Goal: Task Accomplishment & Management: Manage account settings

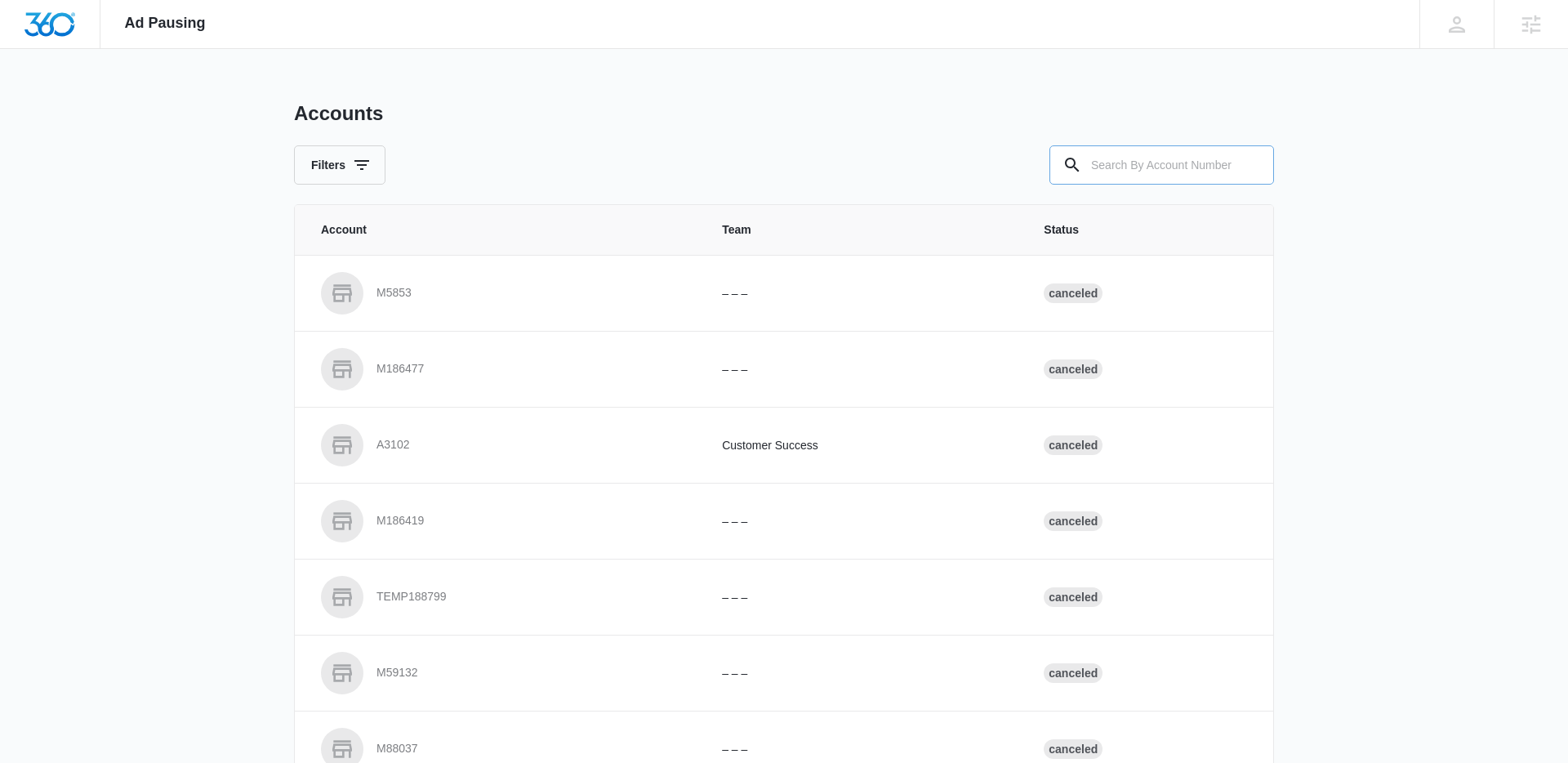
click at [1200, 163] on input "text" at bounding box center [1161, 164] width 225 height 39
type input "m336303"
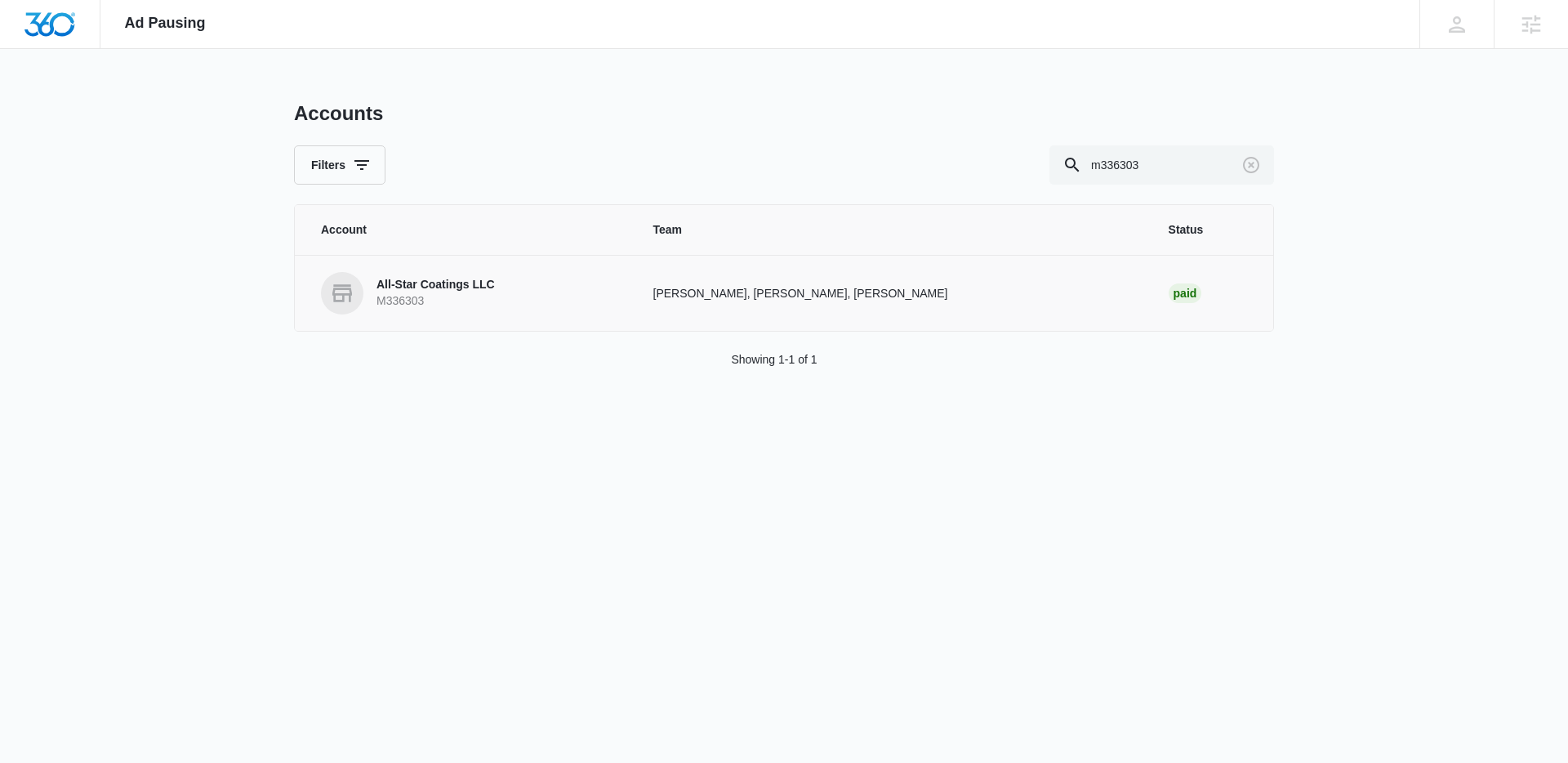
click at [1021, 289] on p "Cy Patterson, Joel Green, Pat Johnson" at bounding box center [891, 293] width 476 height 17
click at [561, 298] on link "All-Star Coatings LLC M336303" at bounding box center [468, 294] width 293 height 42
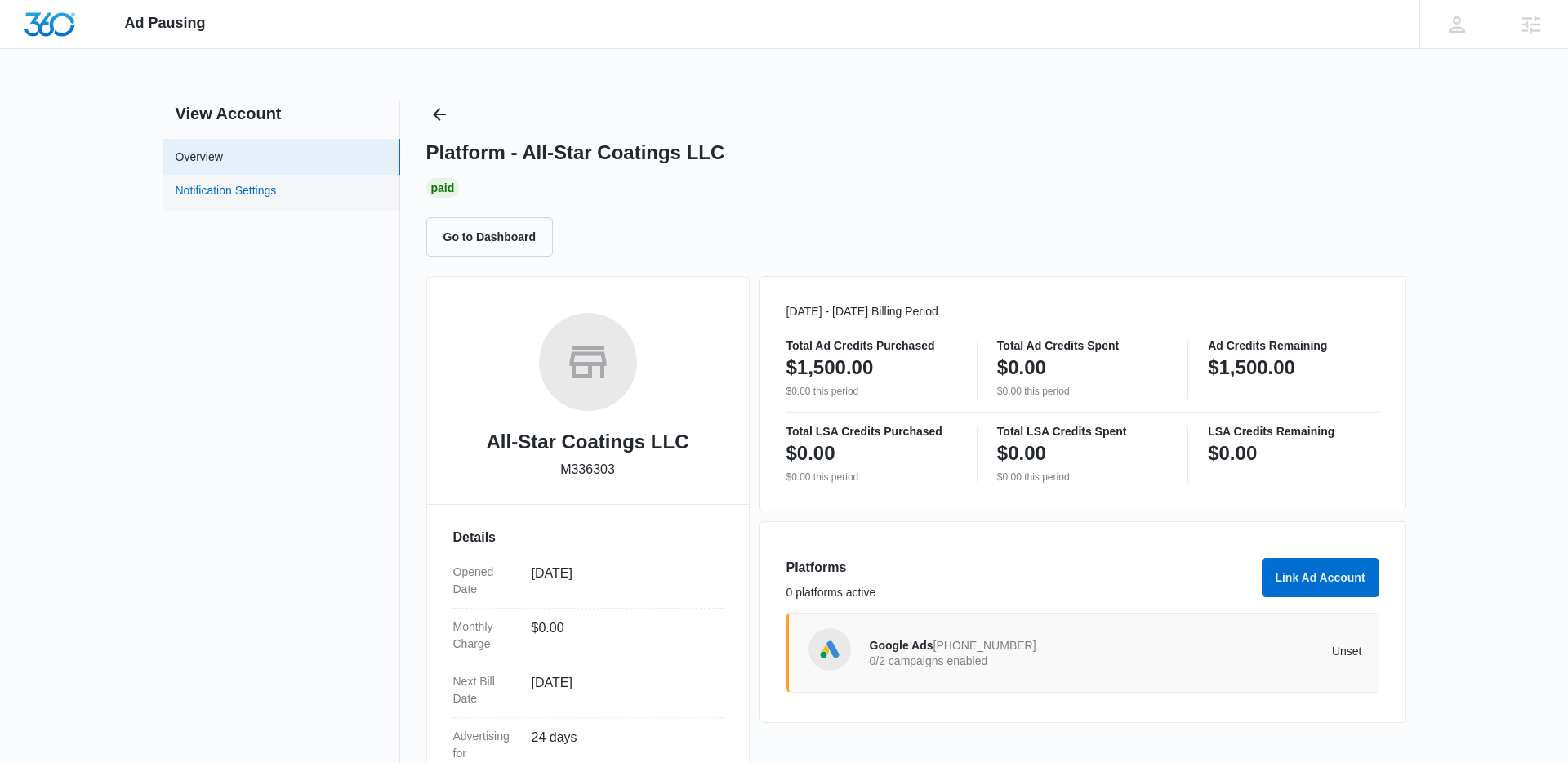
click at [225, 195] on link "Notification Settings" at bounding box center [226, 193] width 102 height 21
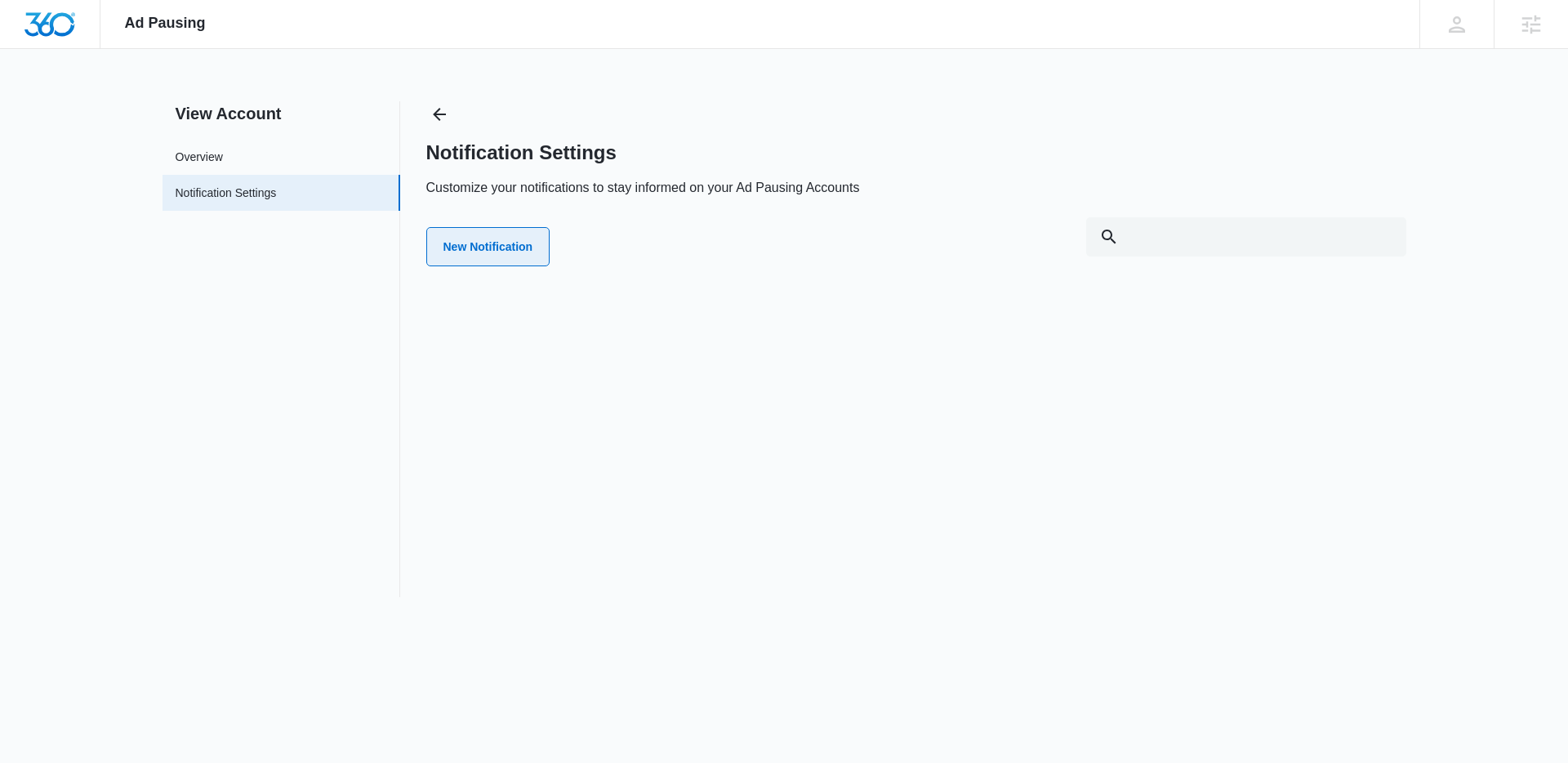
click at [513, 256] on button "New Notification" at bounding box center [488, 247] width 124 height 39
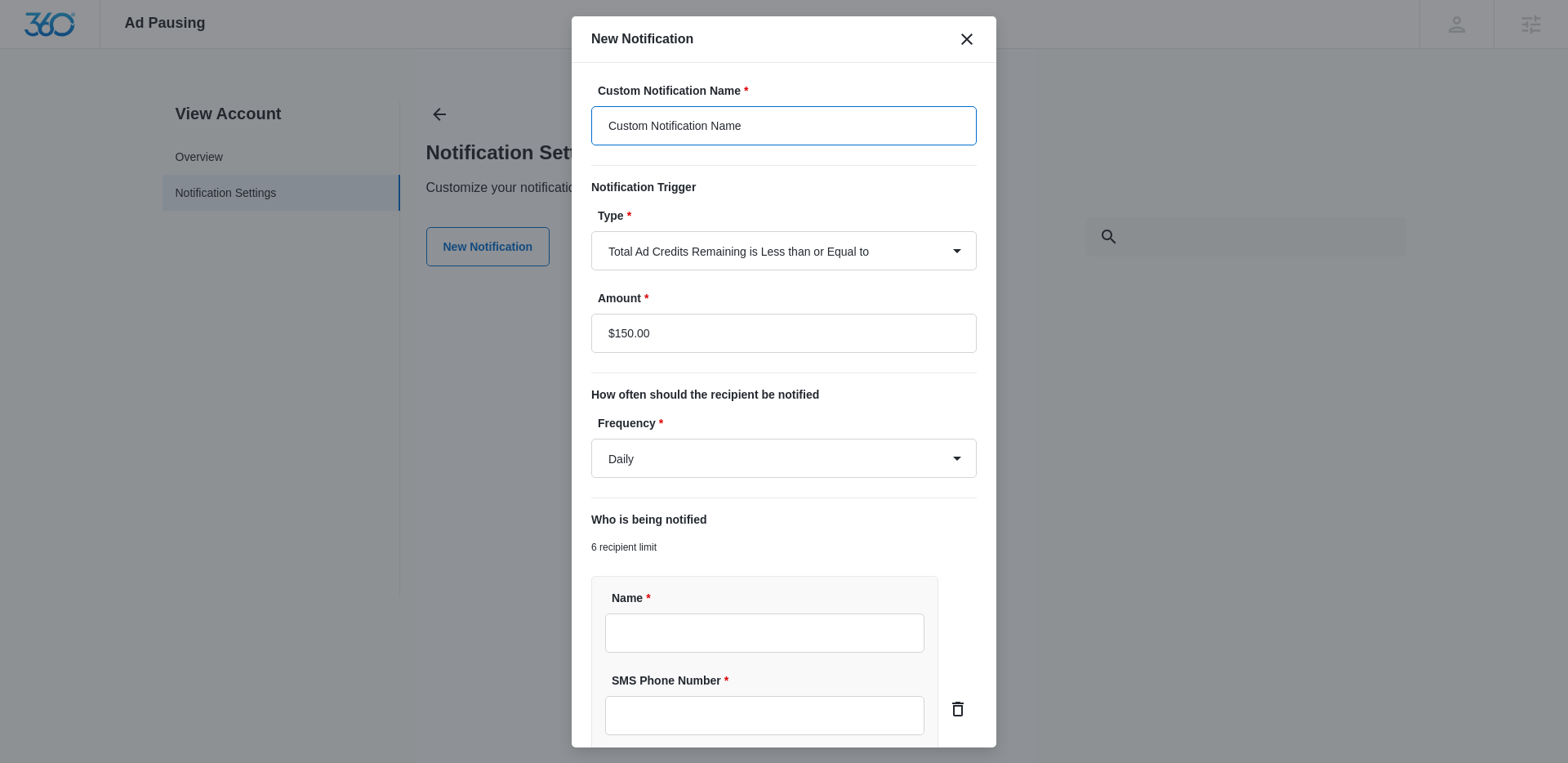
click at [709, 111] on input "Custom Notification Name" at bounding box center [784, 126] width 385 height 39
drag, startPoint x: 763, startPoint y: 126, endPoint x: 412, endPoint y: 125, distance: 351.0
click at [412, 125] on body "Ad Pausing Apps Reputation Websites Forms CRM Email Social Payments POS Content…" at bounding box center [784, 381] width 1568 height 763
type input "Ad Puasing Alert"
click at [669, 465] on select "Daily Every Time" at bounding box center [784, 458] width 385 height 39
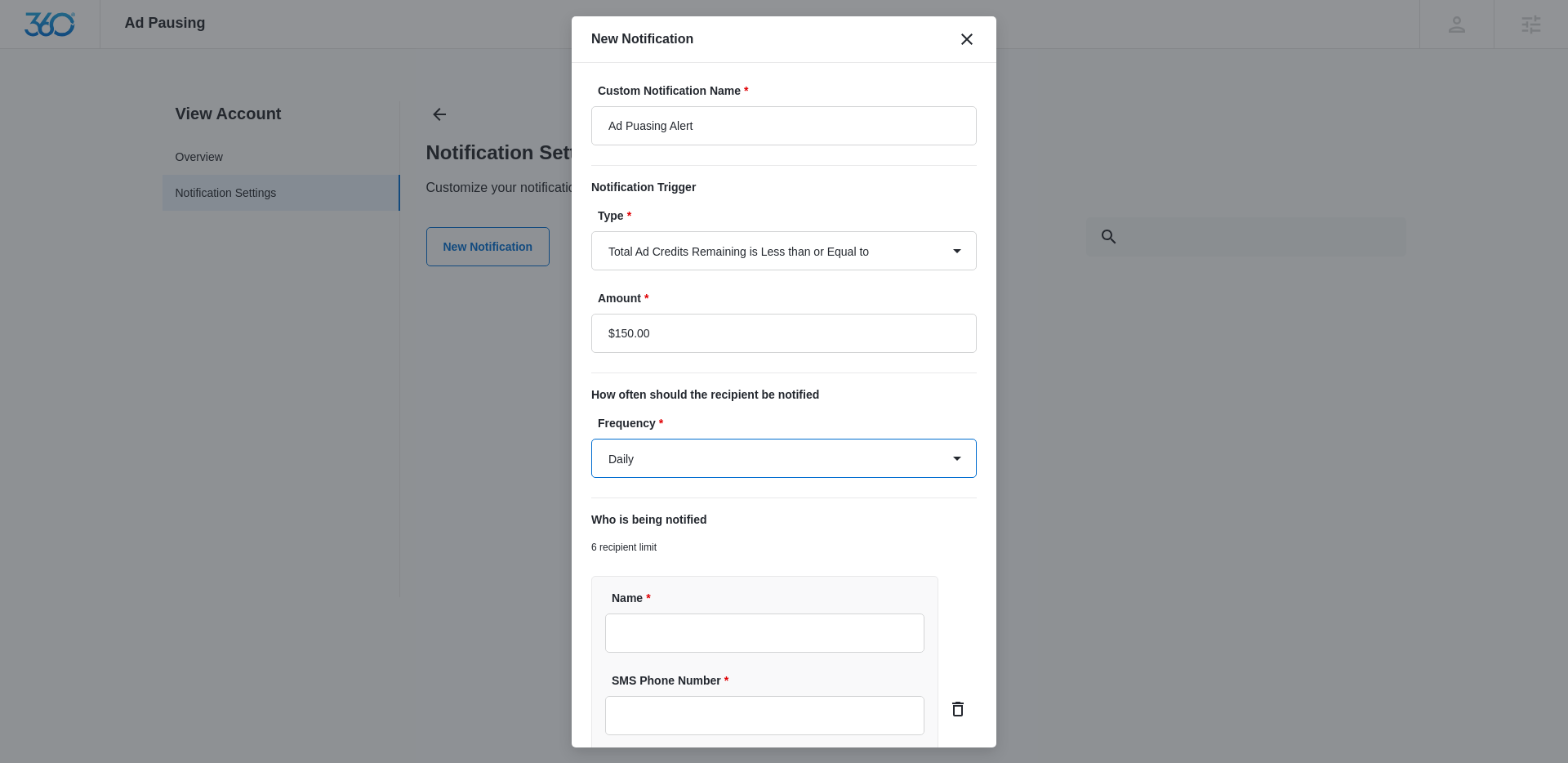
select select "every_time"
click at [591, 439] on select "Daily Every Time" at bounding box center [784, 458] width 385 height 39
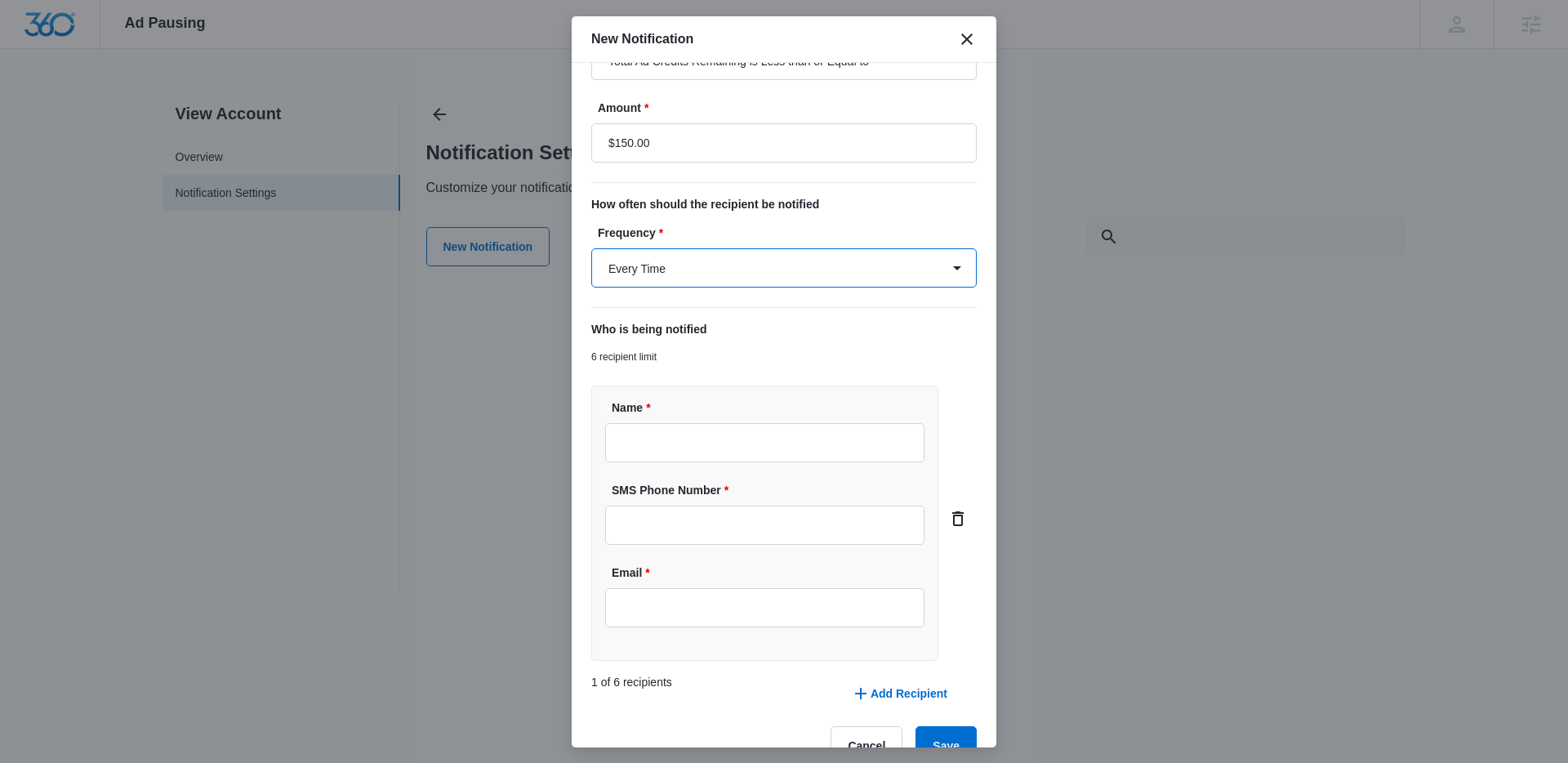
scroll to position [207, 0]
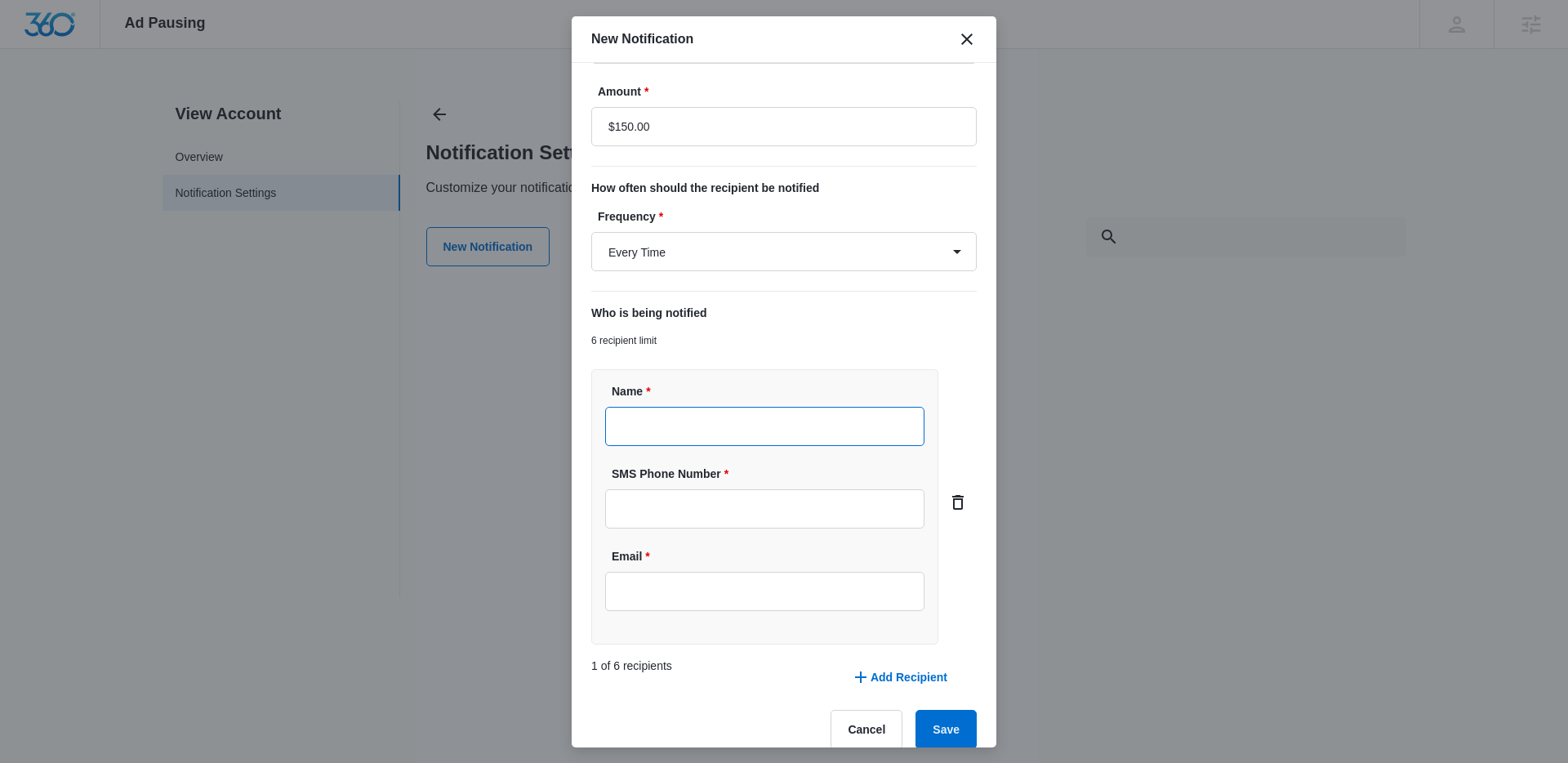
click at [658, 423] on input "Name *" at bounding box center [764, 426] width 319 height 39
type input "[PERSON_NAME]"
click at [642, 523] on input "SMS Phone Number *" at bounding box center [764, 508] width 319 height 39
click at [619, 584] on input "Email *" at bounding box center [764, 591] width 319 height 39
type input "[EMAIL_ADDRESS][PERSON_NAME][DOMAIN_NAME]"
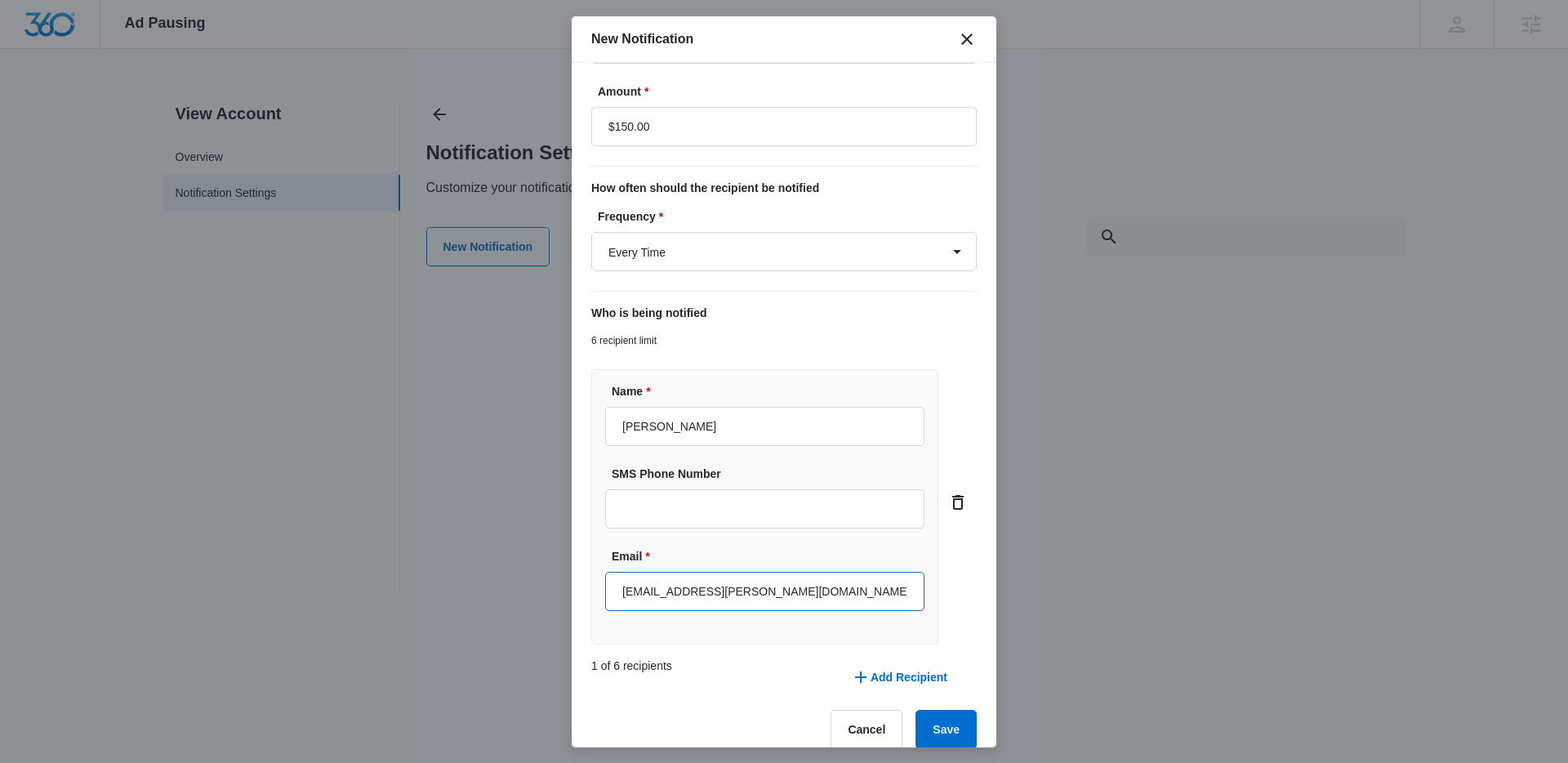
scroll to position [228, 0]
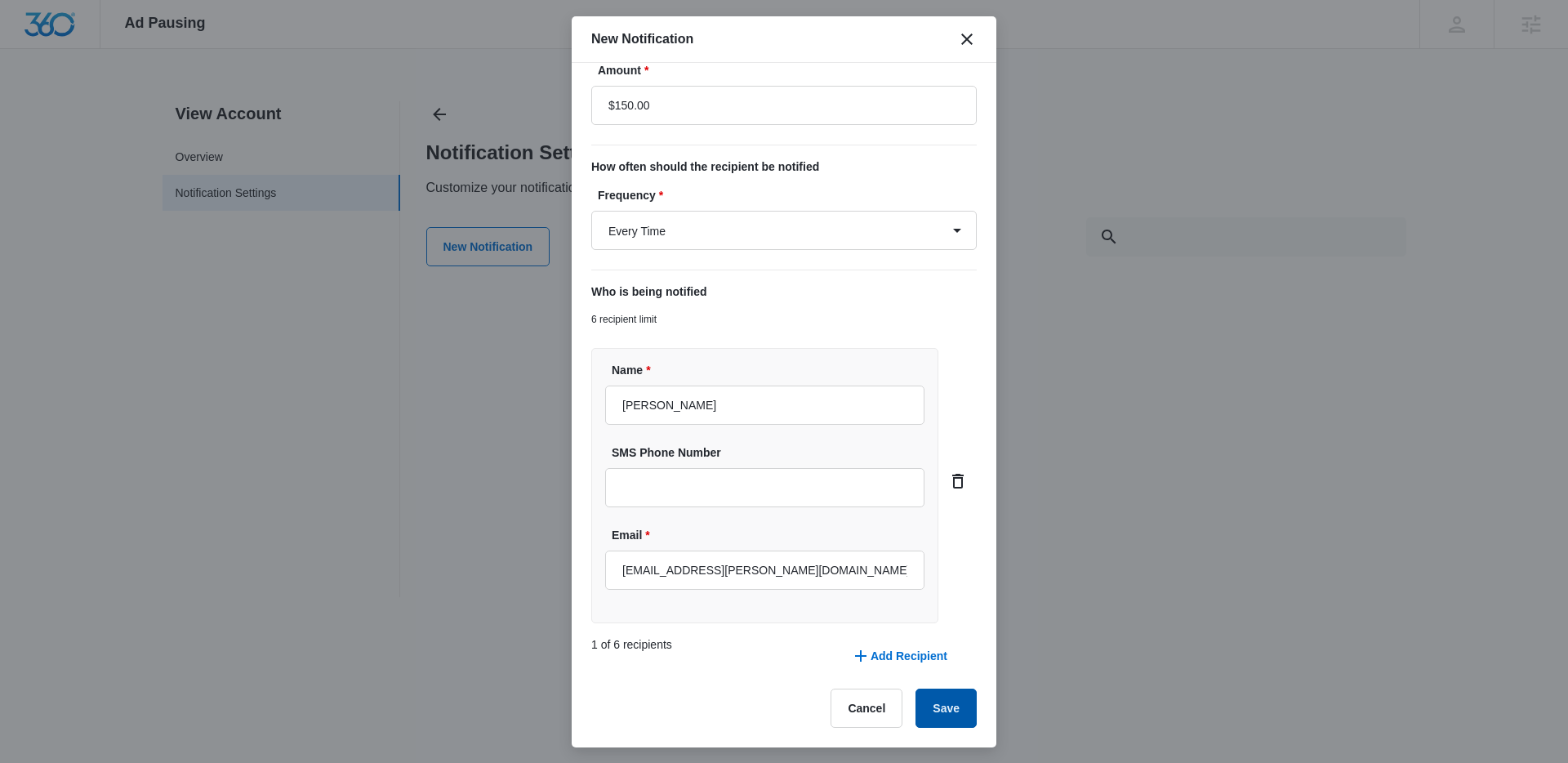
click at [954, 695] on button "Save" at bounding box center [946, 708] width 61 height 39
click at [963, 709] on button "Save" at bounding box center [946, 708] width 61 height 39
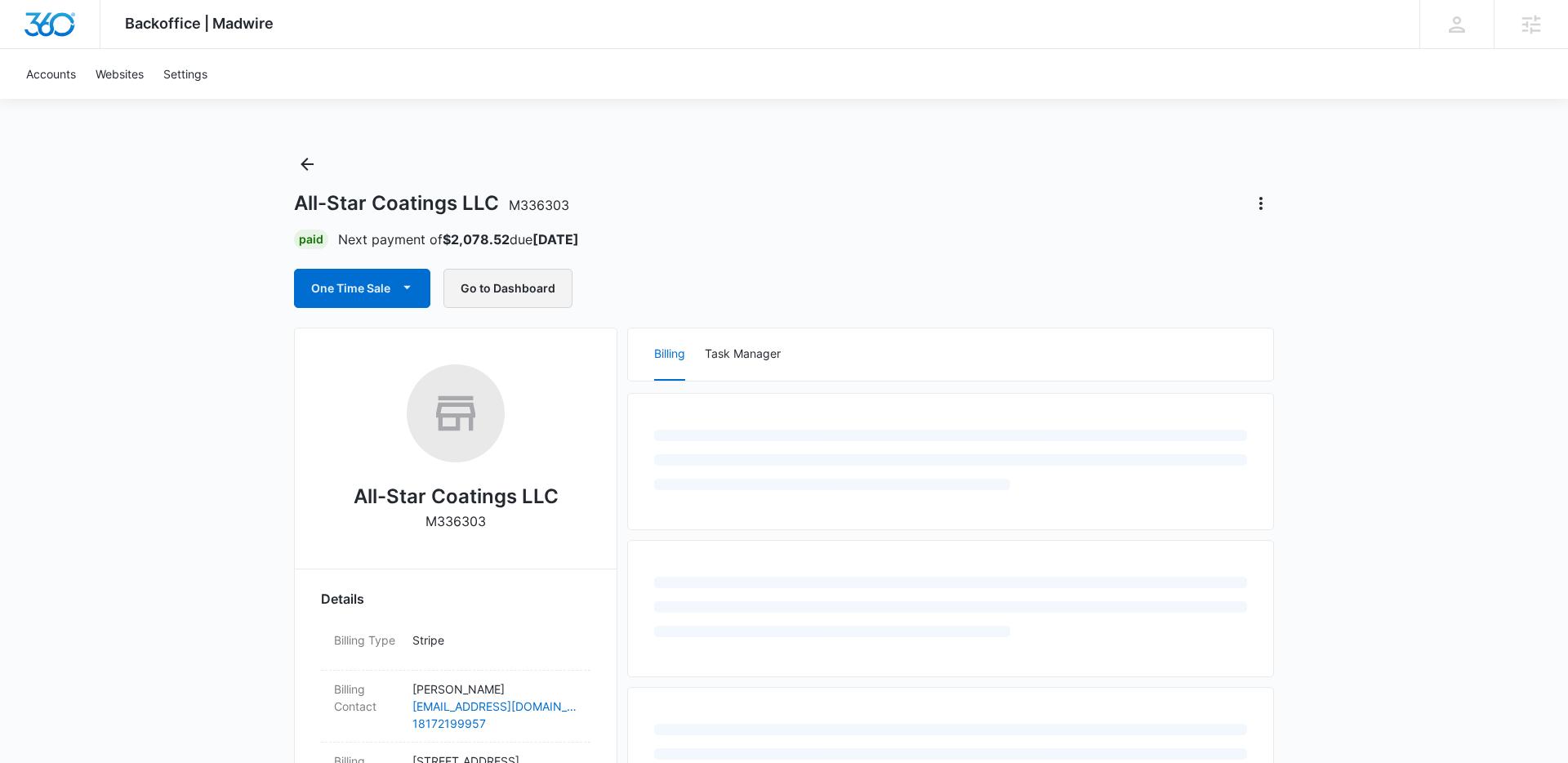
click at [491, 293] on button "Go to Dashboard" at bounding box center [508, 288] width 129 height 39
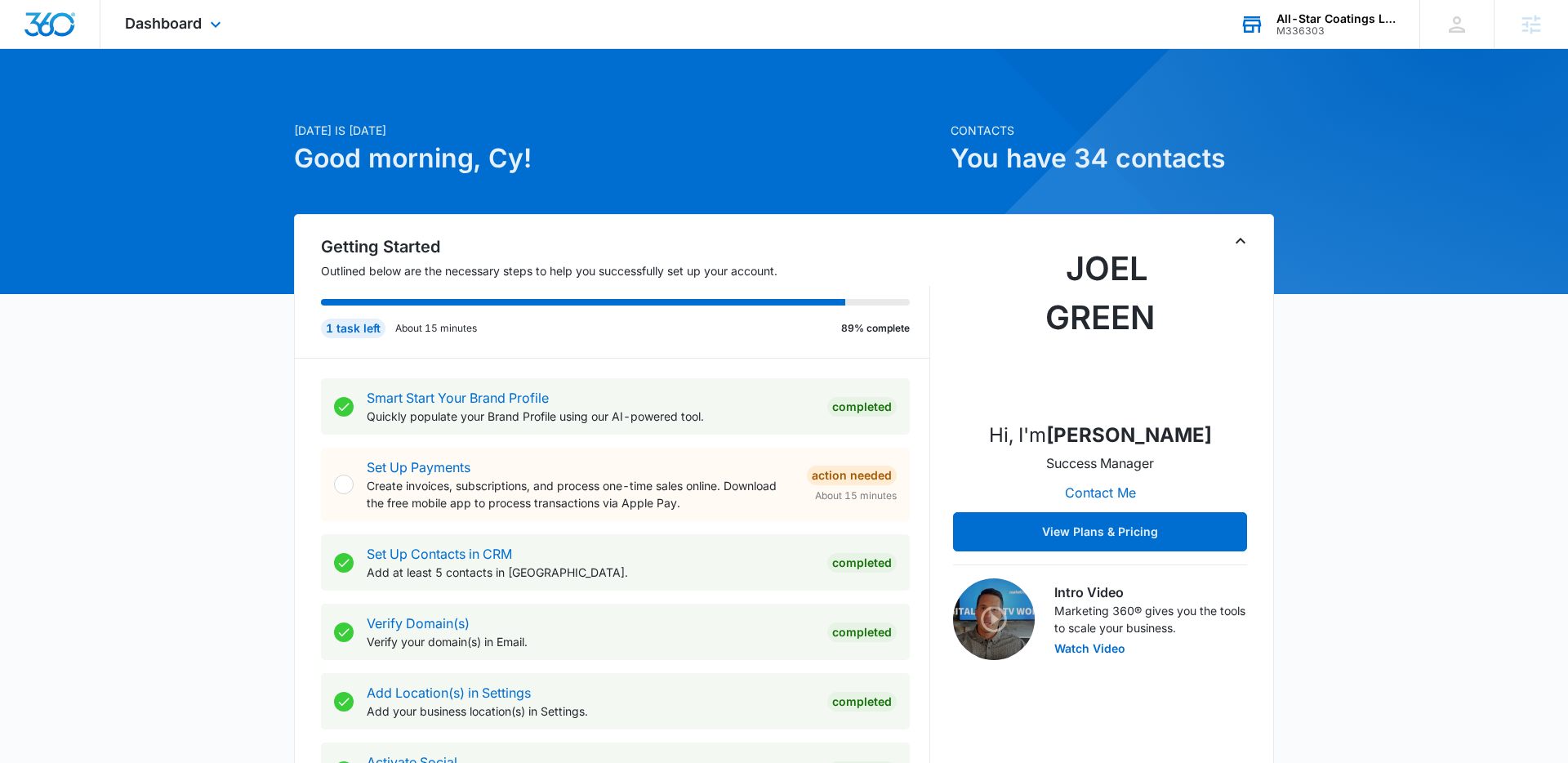
click at [1343, 19] on div "All-Star Coatings LLC" at bounding box center [1336, 19] width 119 height 13
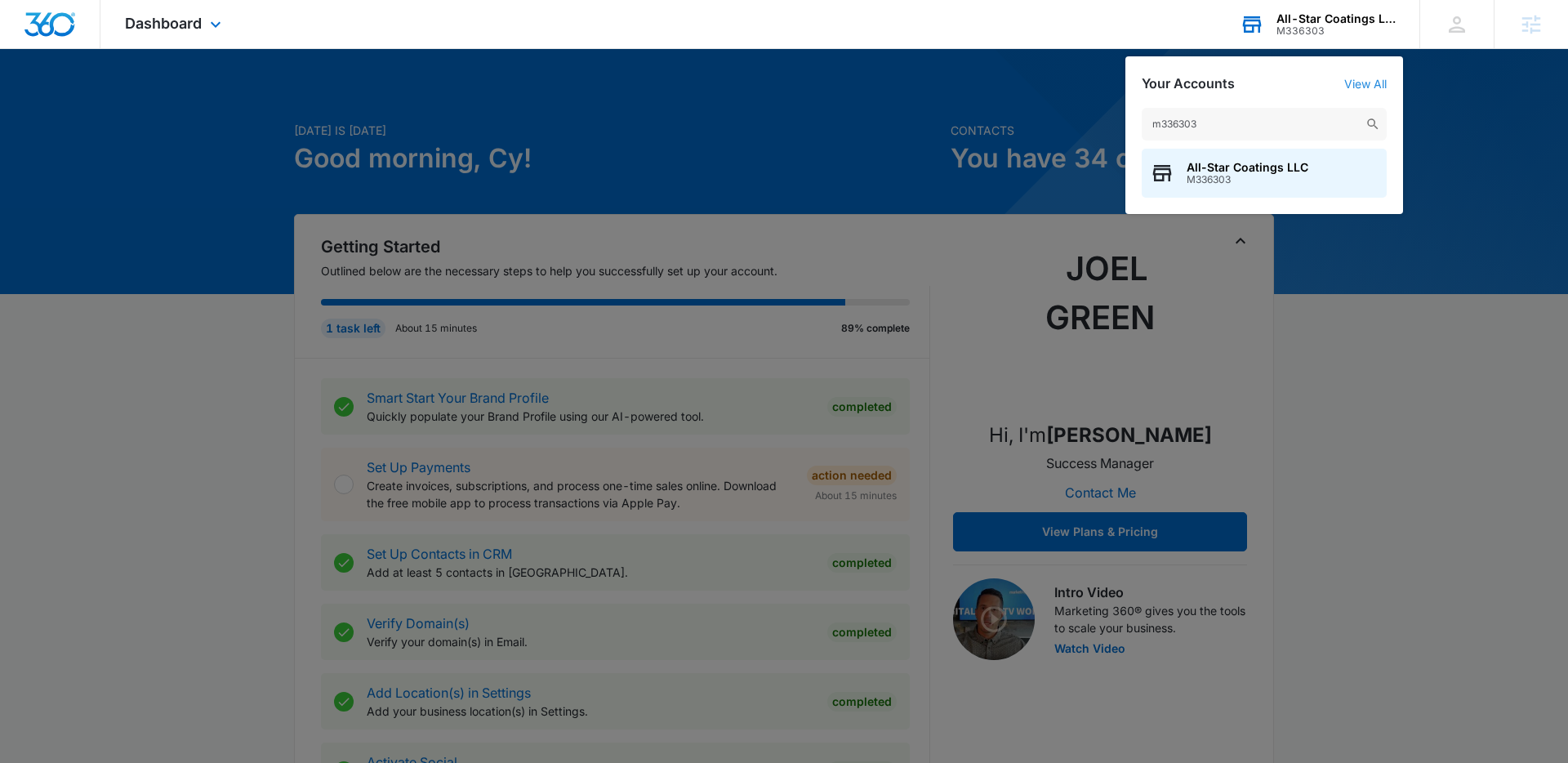
type input "m336303"
click at [1351, 79] on link "View All" at bounding box center [1365, 84] width 42 height 14
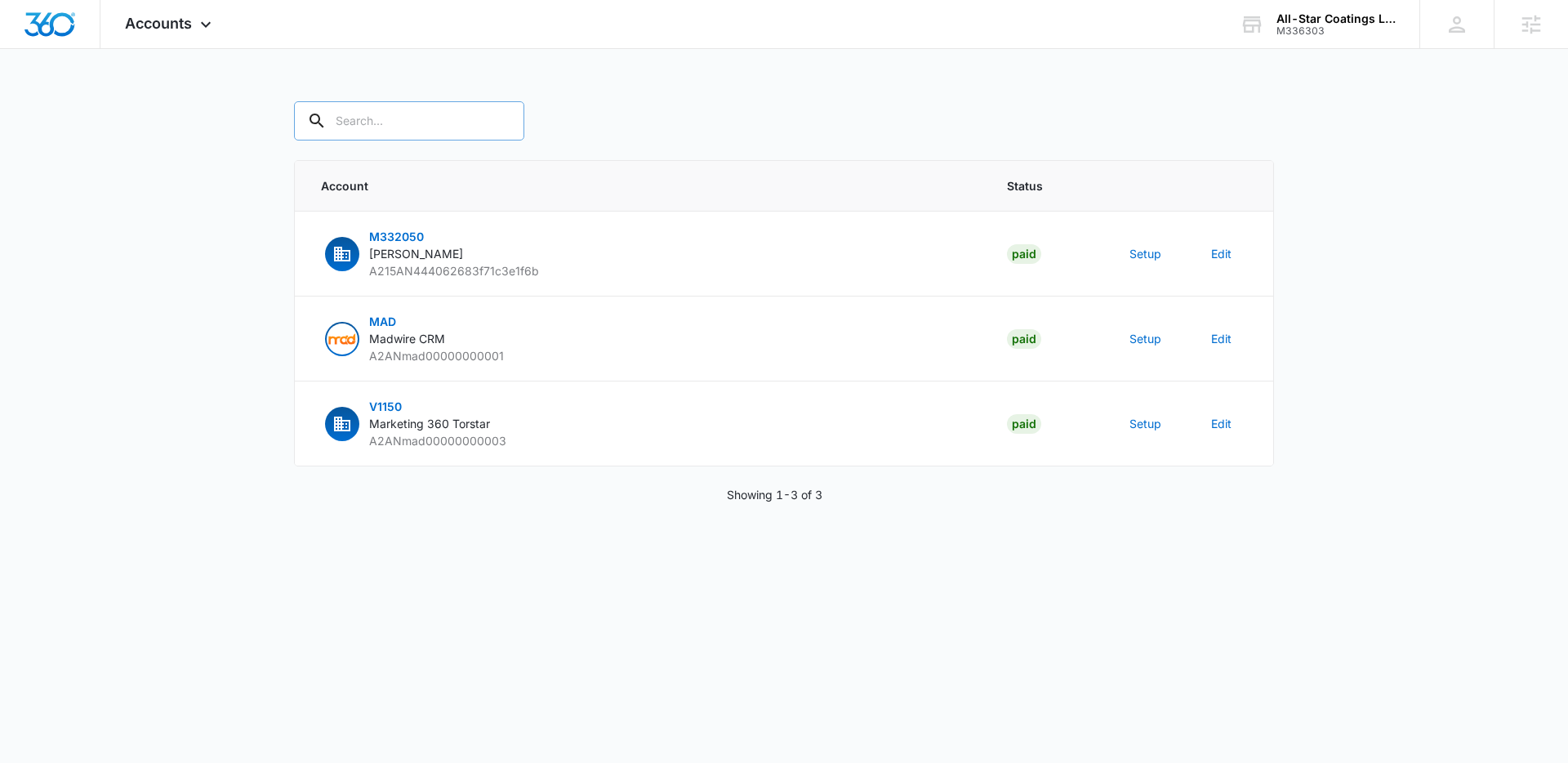
click at [434, 118] on input "text" at bounding box center [409, 121] width 230 height 39
paste input "m336303"
type input "m336303"
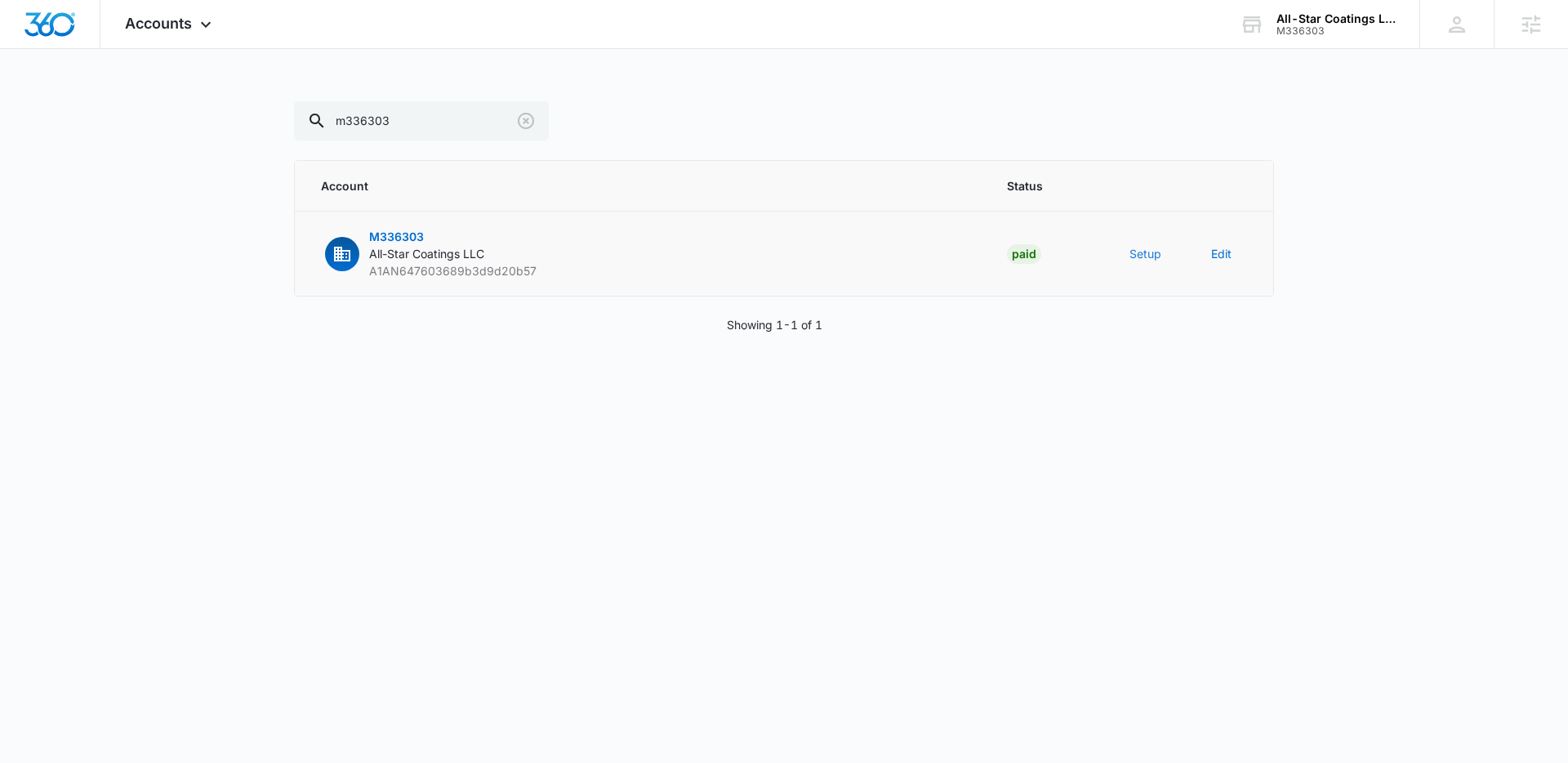
click at [1145, 257] on button "Setup" at bounding box center [1146, 253] width 32 height 17
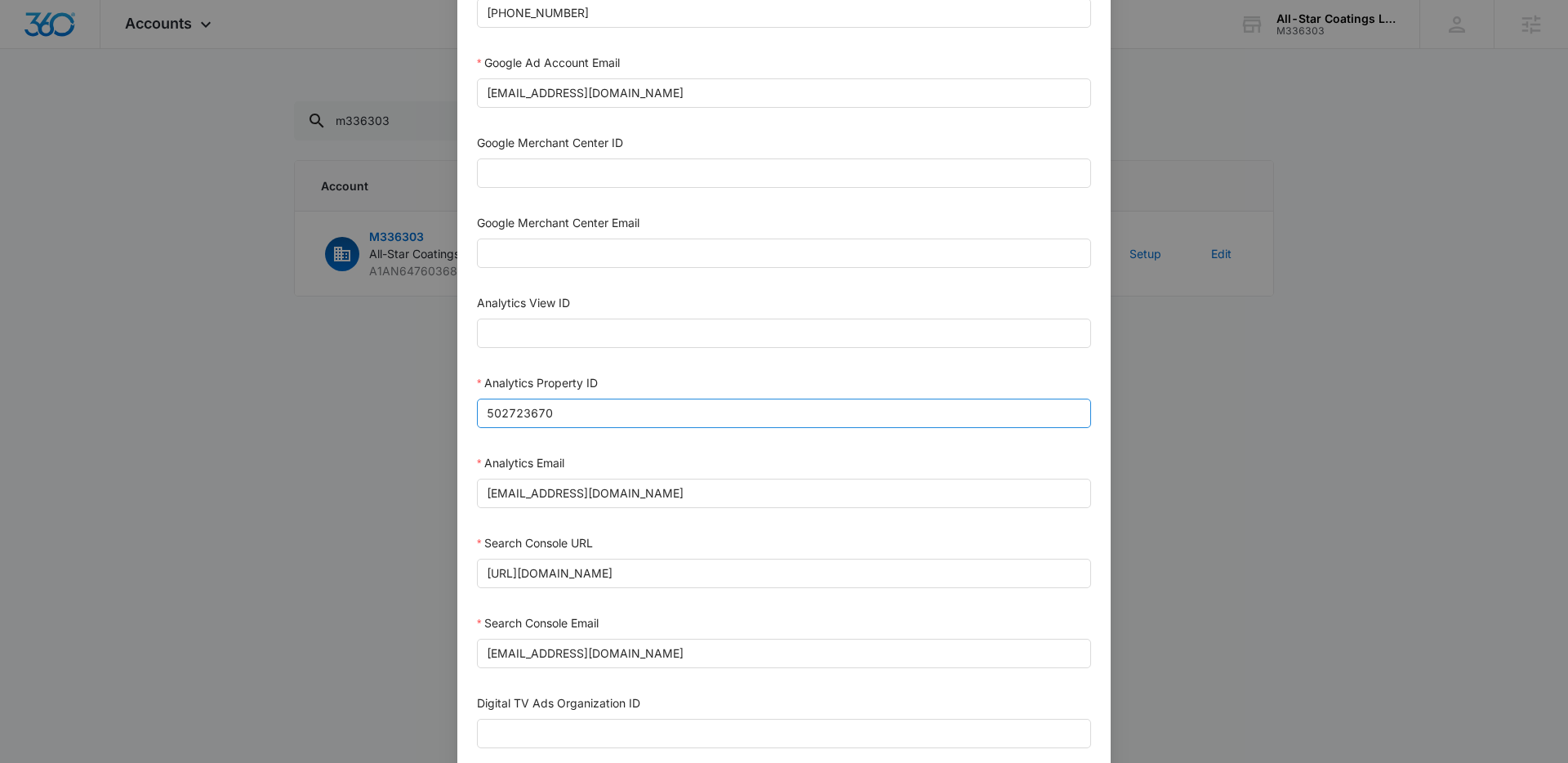
scroll to position [693, 0]
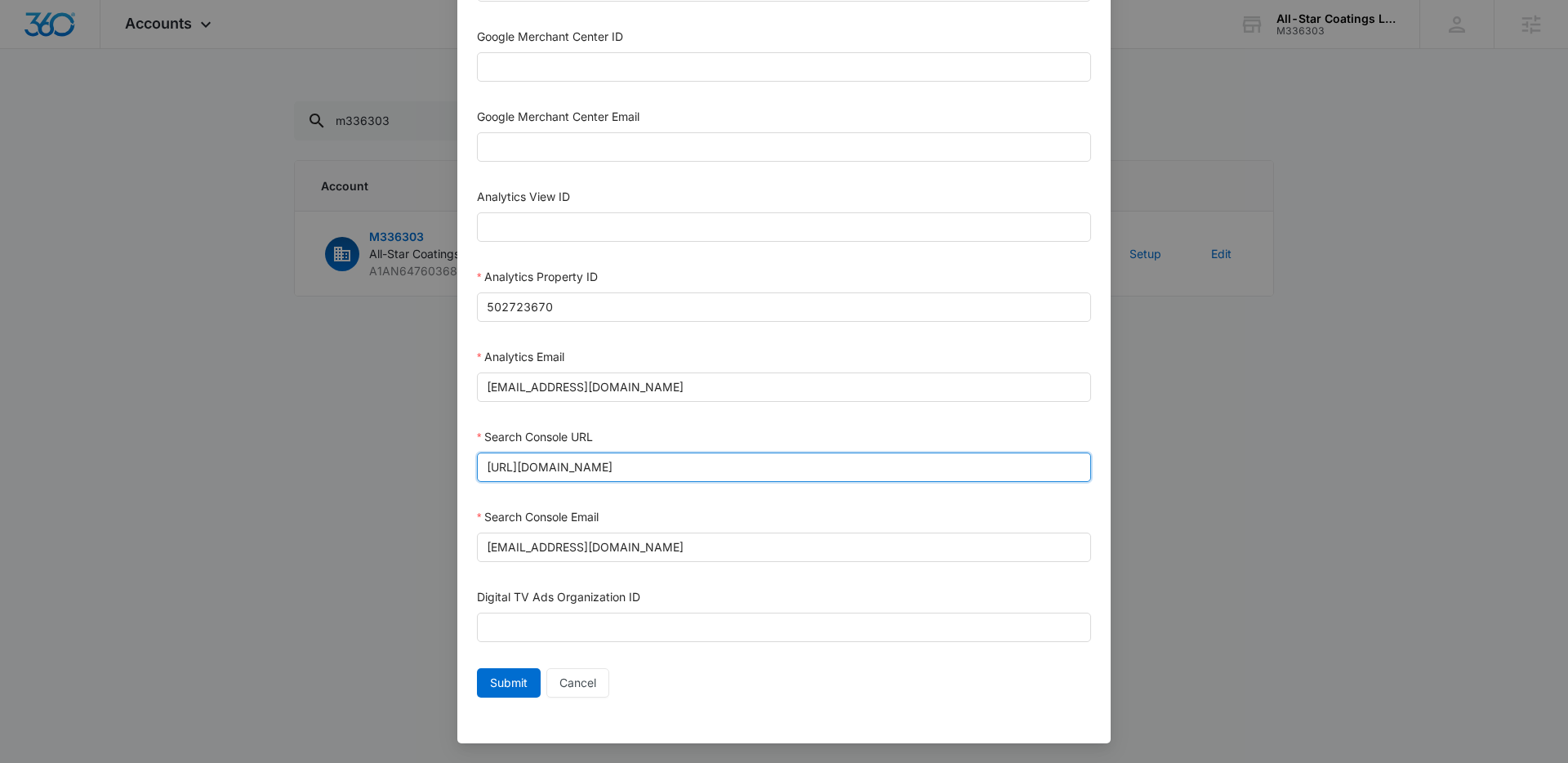
drag, startPoint x: 687, startPoint y: 462, endPoint x: 456, endPoint y: 455, distance: 231.1
click at [457, 455] on div "Bing Ad Account ID Bing Ad Account Email LinkedIn Ad Account ID LinkedIn Ad Acc…" at bounding box center [783, 56] width 653 height 1376
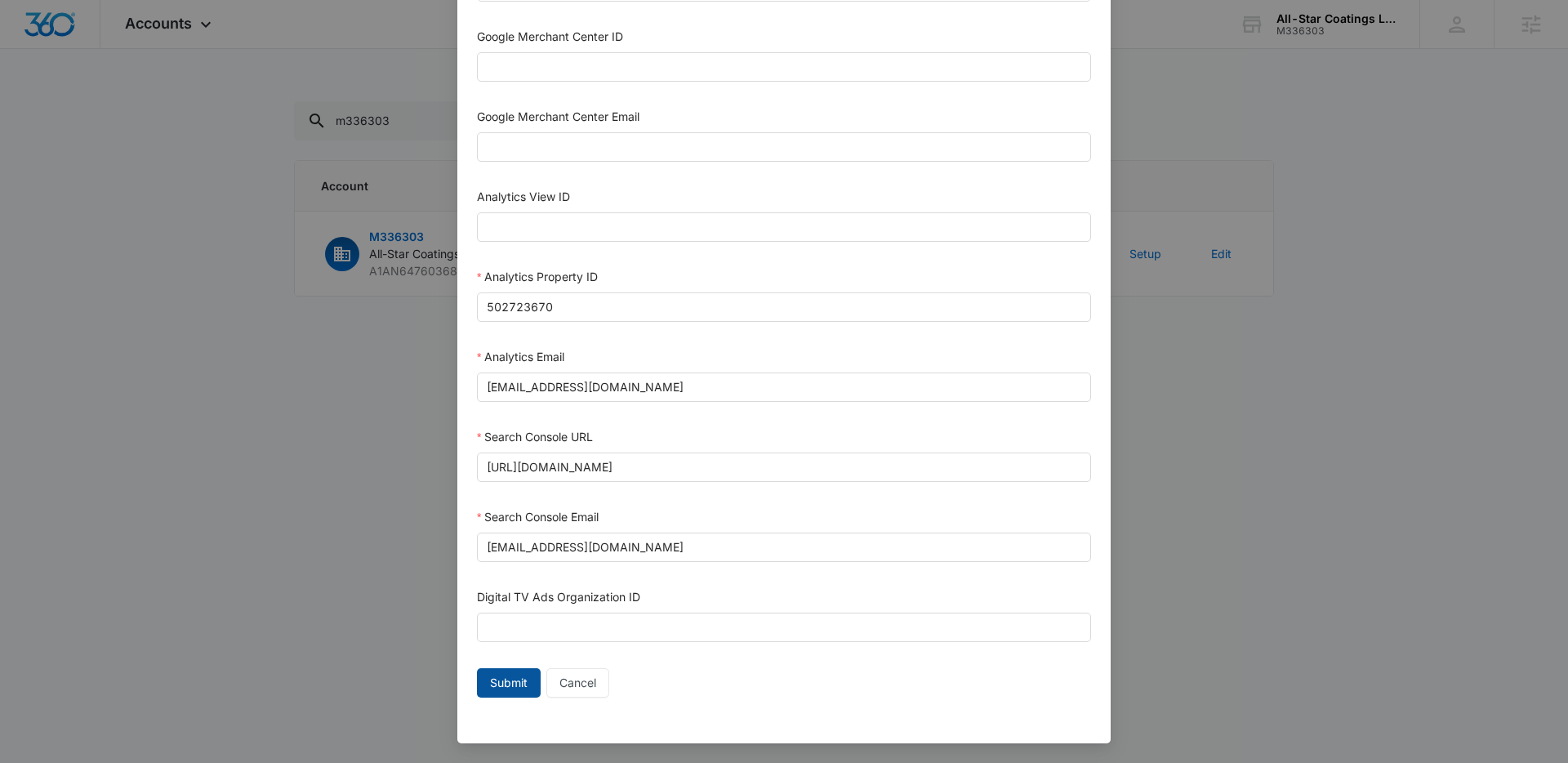
click at [506, 681] on span "Submit" at bounding box center [508, 683] width 37 height 18
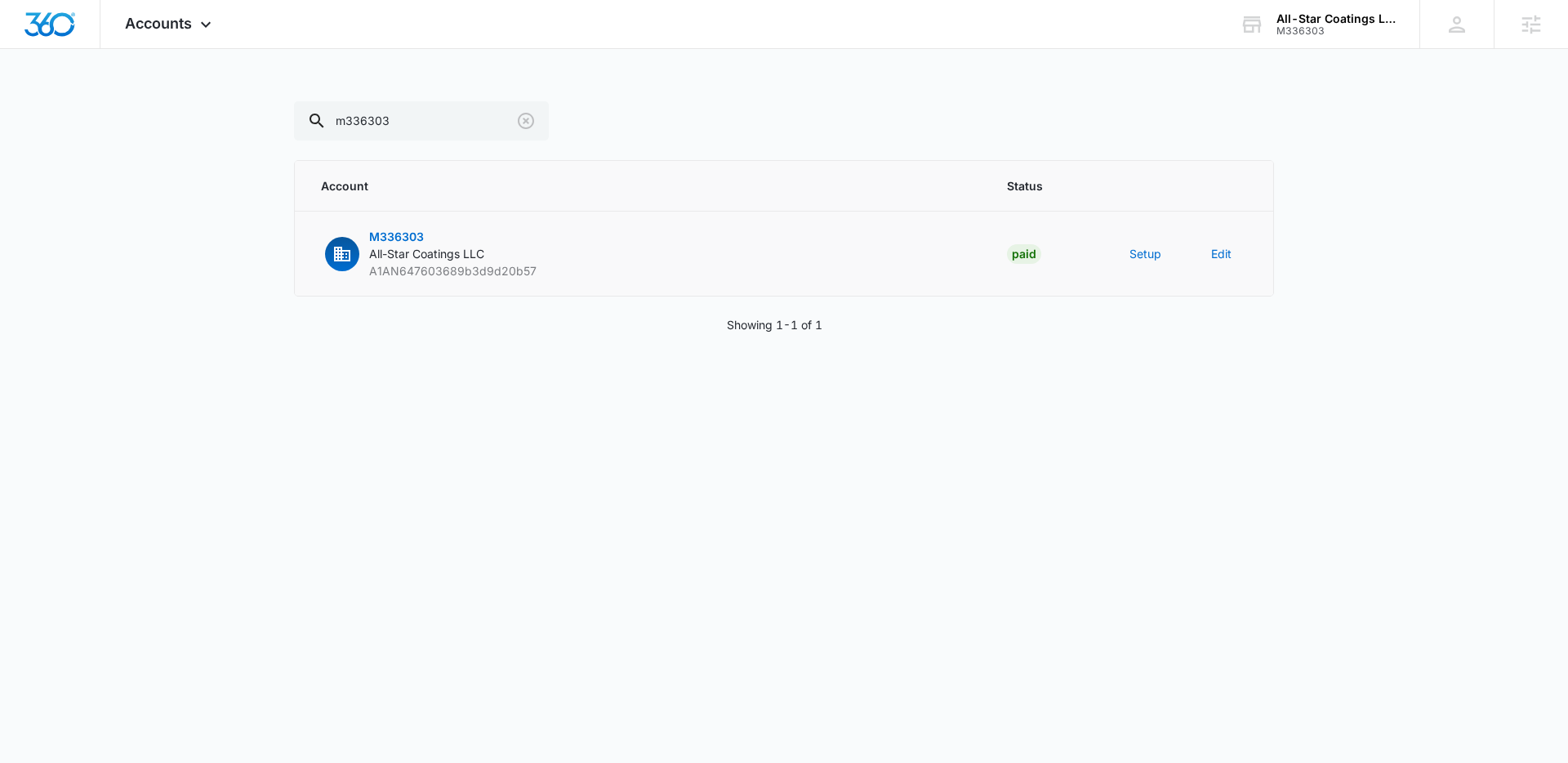
click at [385, 230] on span "M336303" at bounding box center [397, 237] width 55 height 14
click at [394, 238] on span "M336303" at bounding box center [397, 237] width 55 height 14
click at [438, 401] on body "Accounts Apps Reputation Websites Forms CRM Email Social Payments POS Content A…" at bounding box center [784, 381] width 1568 height 763
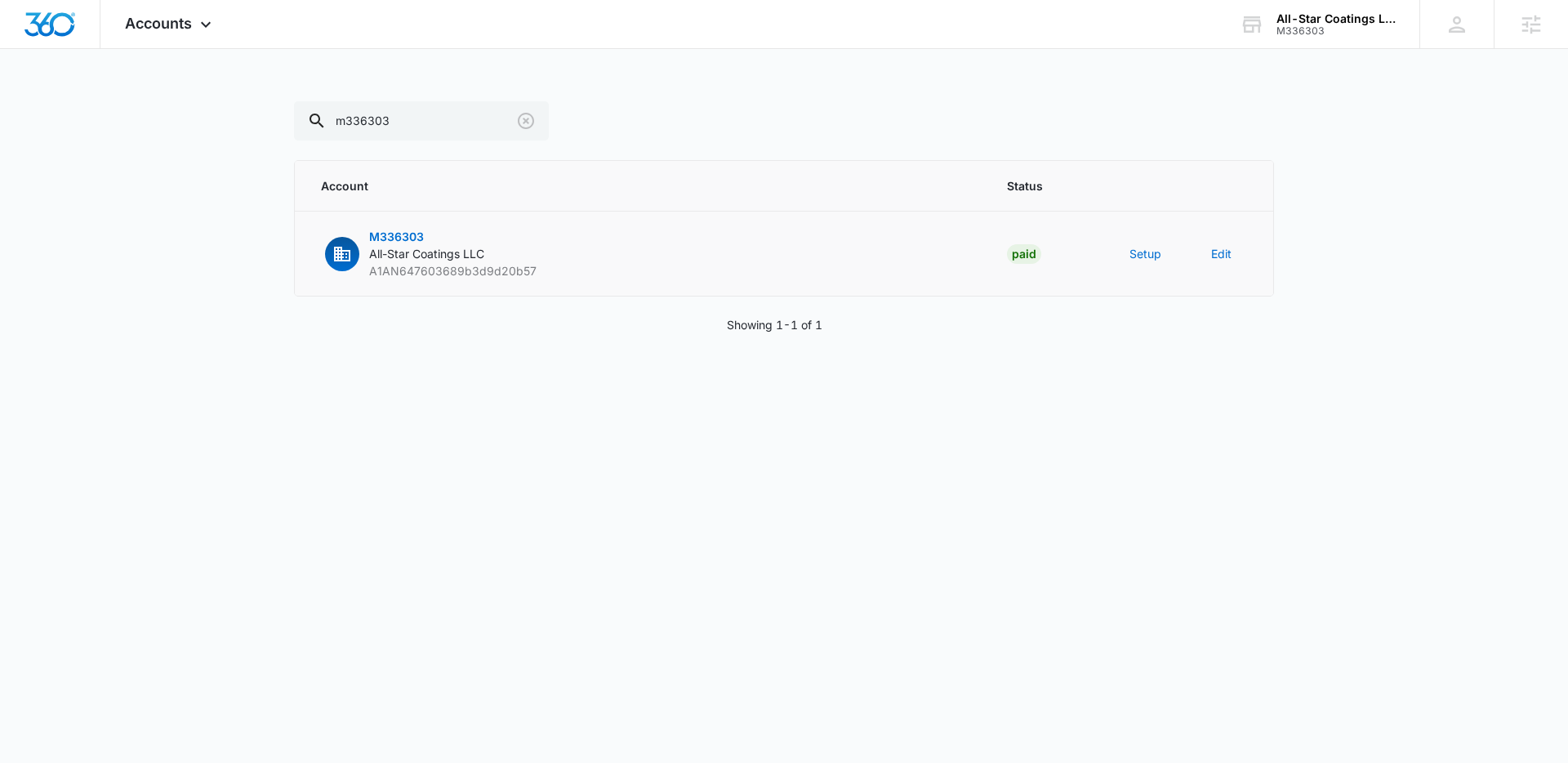
click at [383, 228] on p "M336303 All-Star Coatings LLC A1AN647603689b3d9d20b57" at bounding box center [453, 254] width 167 height 51
click at [445, 122] on input "m336303" at bounding box center [422, 121] width 255 height 39
click at [405, 241] on span "M336303" at bounding box center [397, 237] width 55 height 14
click at [455, 259] on span "All-Star Coatings LLC" at bounding box center [427, 254] width 115 height 14
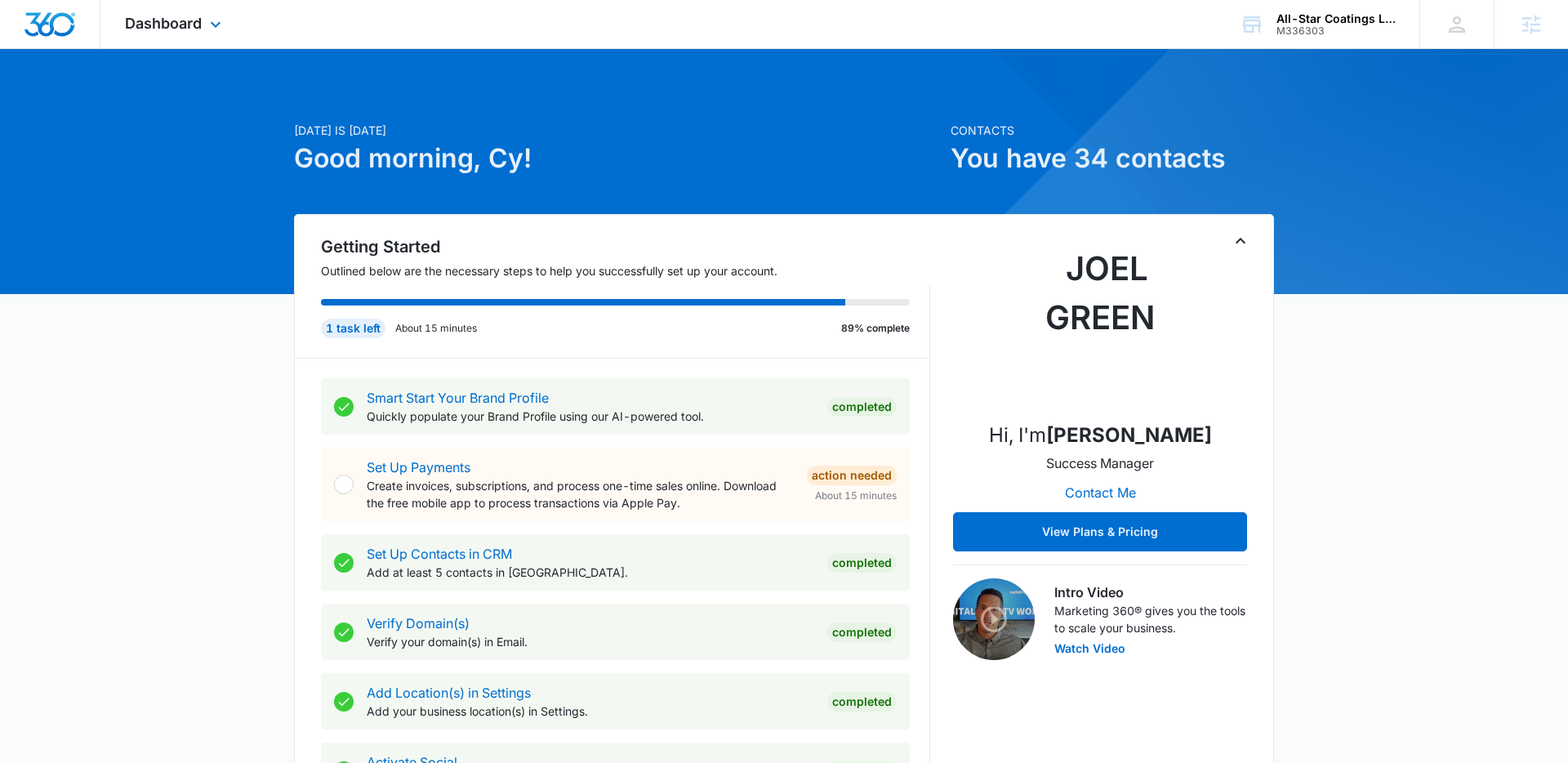
click at [211, 43] on div "Dashboard Apps Reputation Websites Forms CRM Email Social Payments POS Content …" at bounding box center [175, 24] width 149 height 49
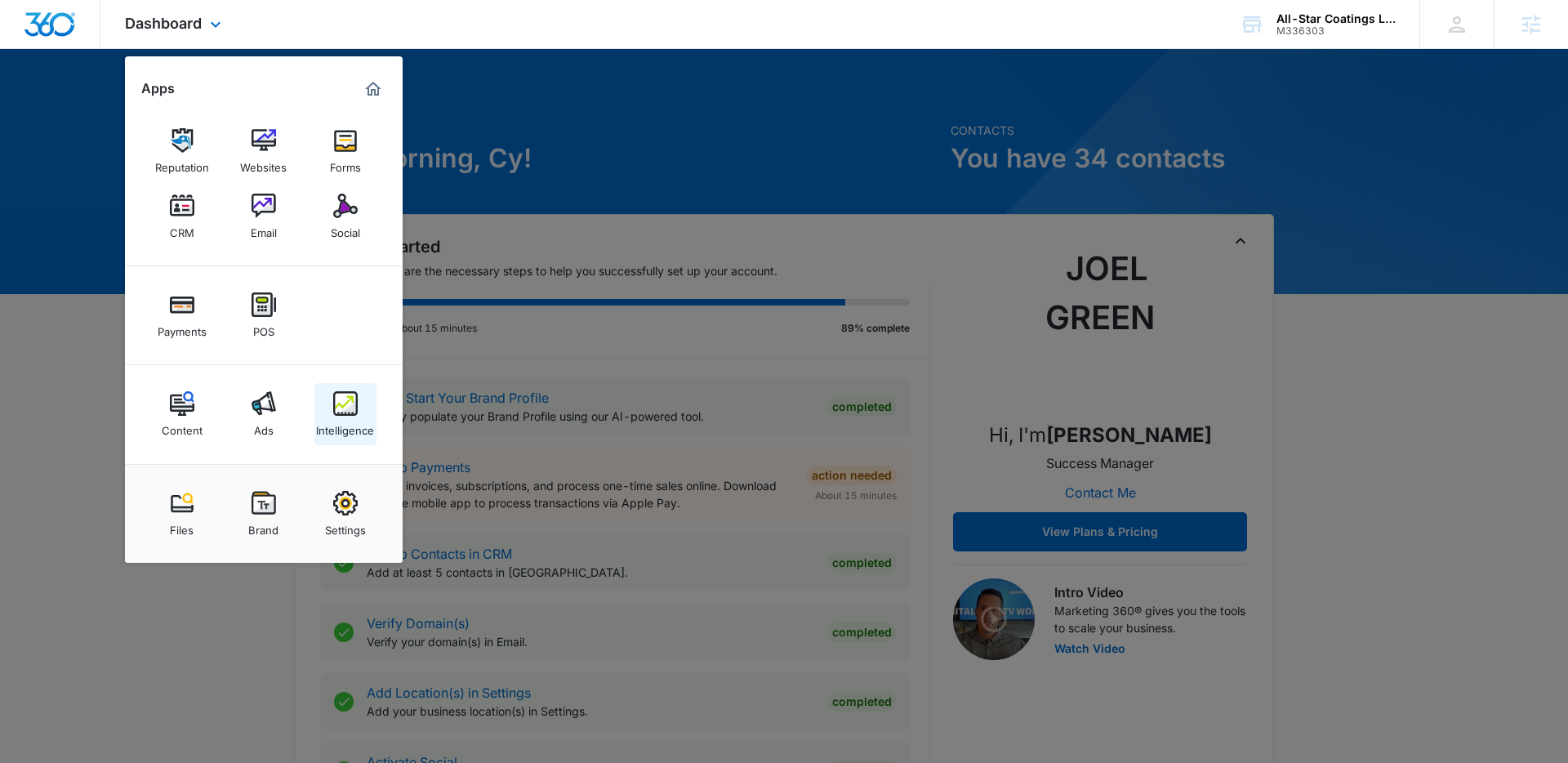
click at [347, 428] on div "Intelligence" at bounding box center [345, 426] width 58 height 21
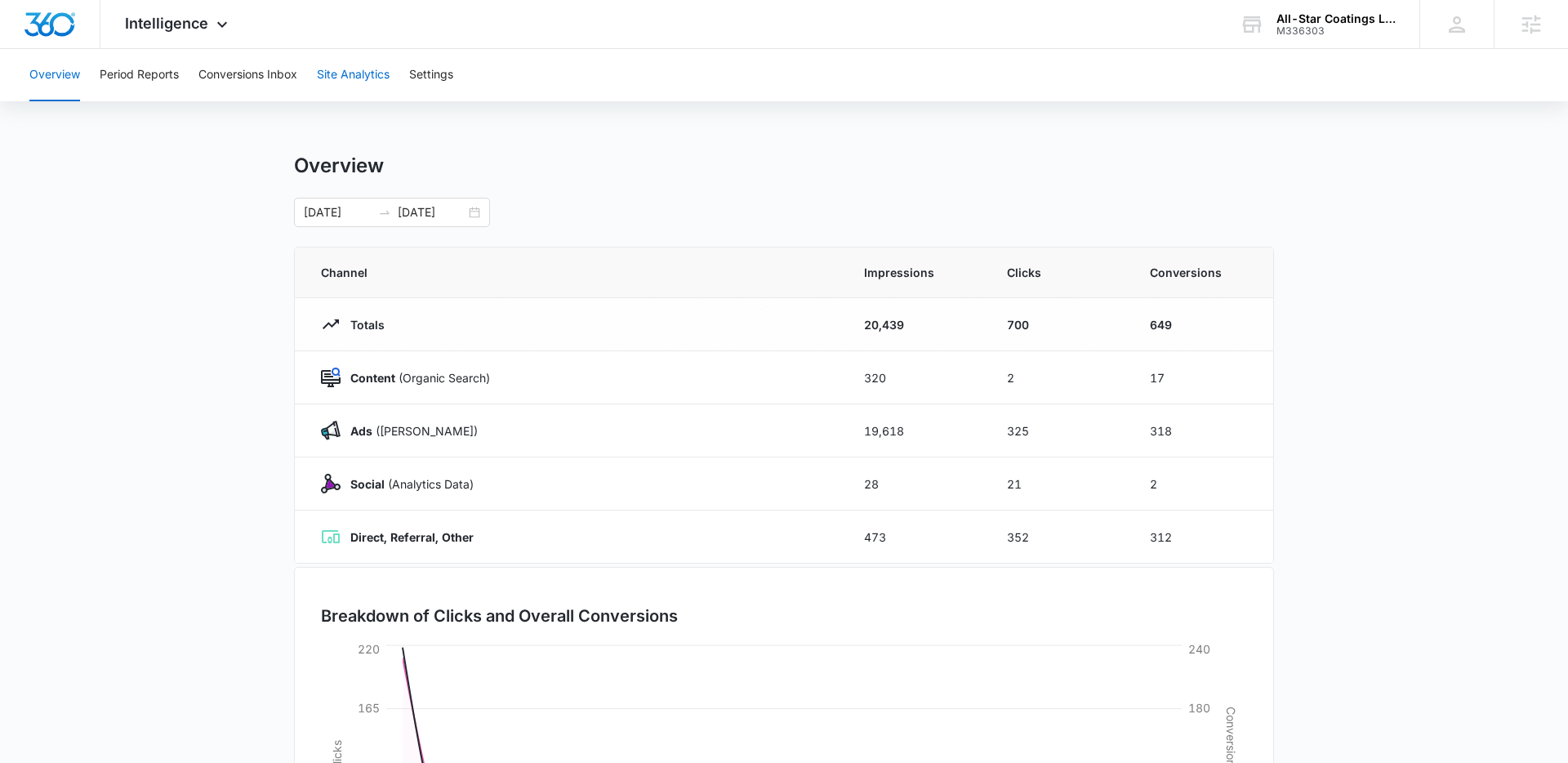
click at [369, 74] on button "Site Analytics" at bounding box center [353, 74] width 72 height 52
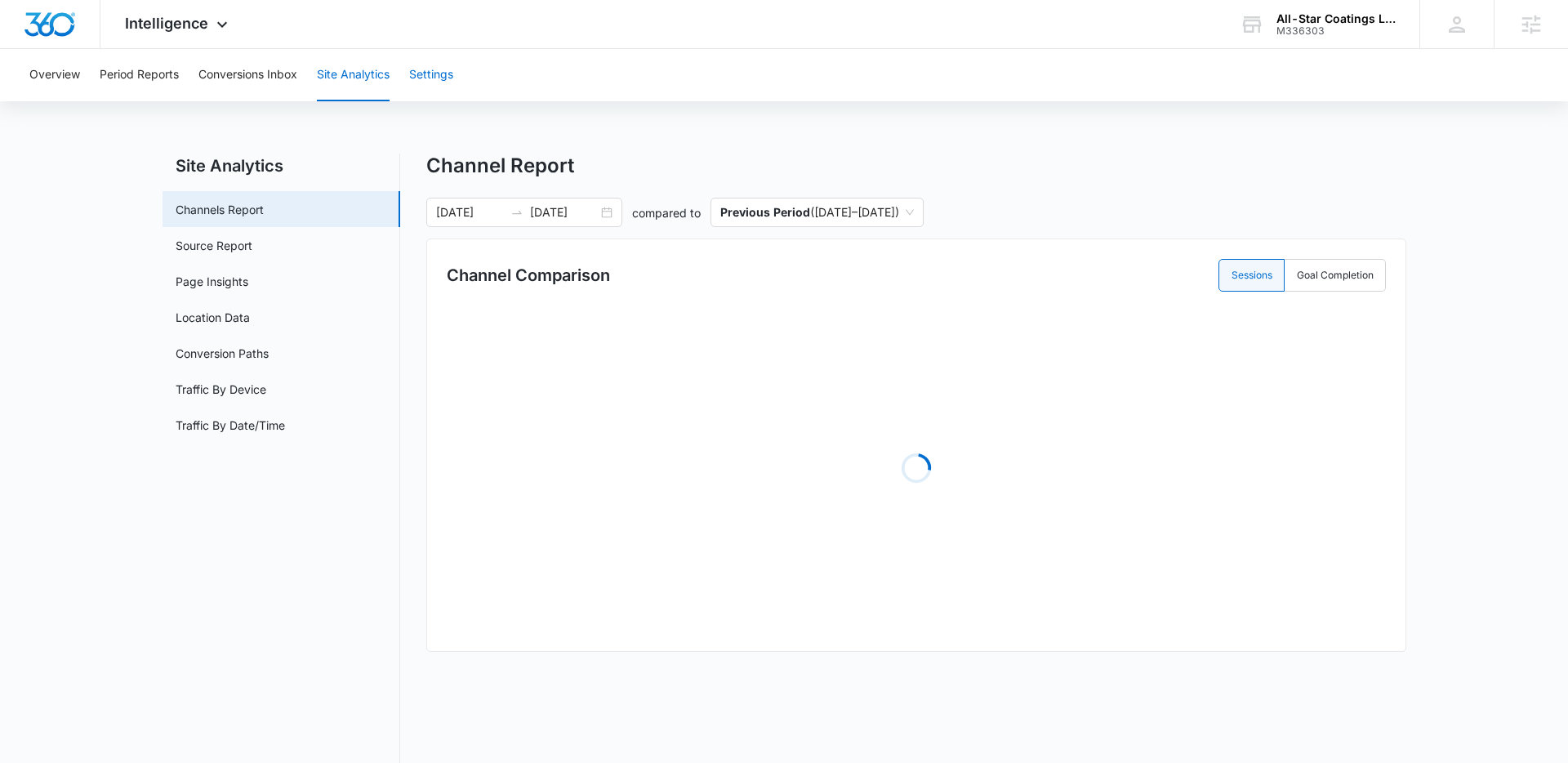
click at [427, 78] on button "Settings" at bounding box center [431, 74] width 44 height 52
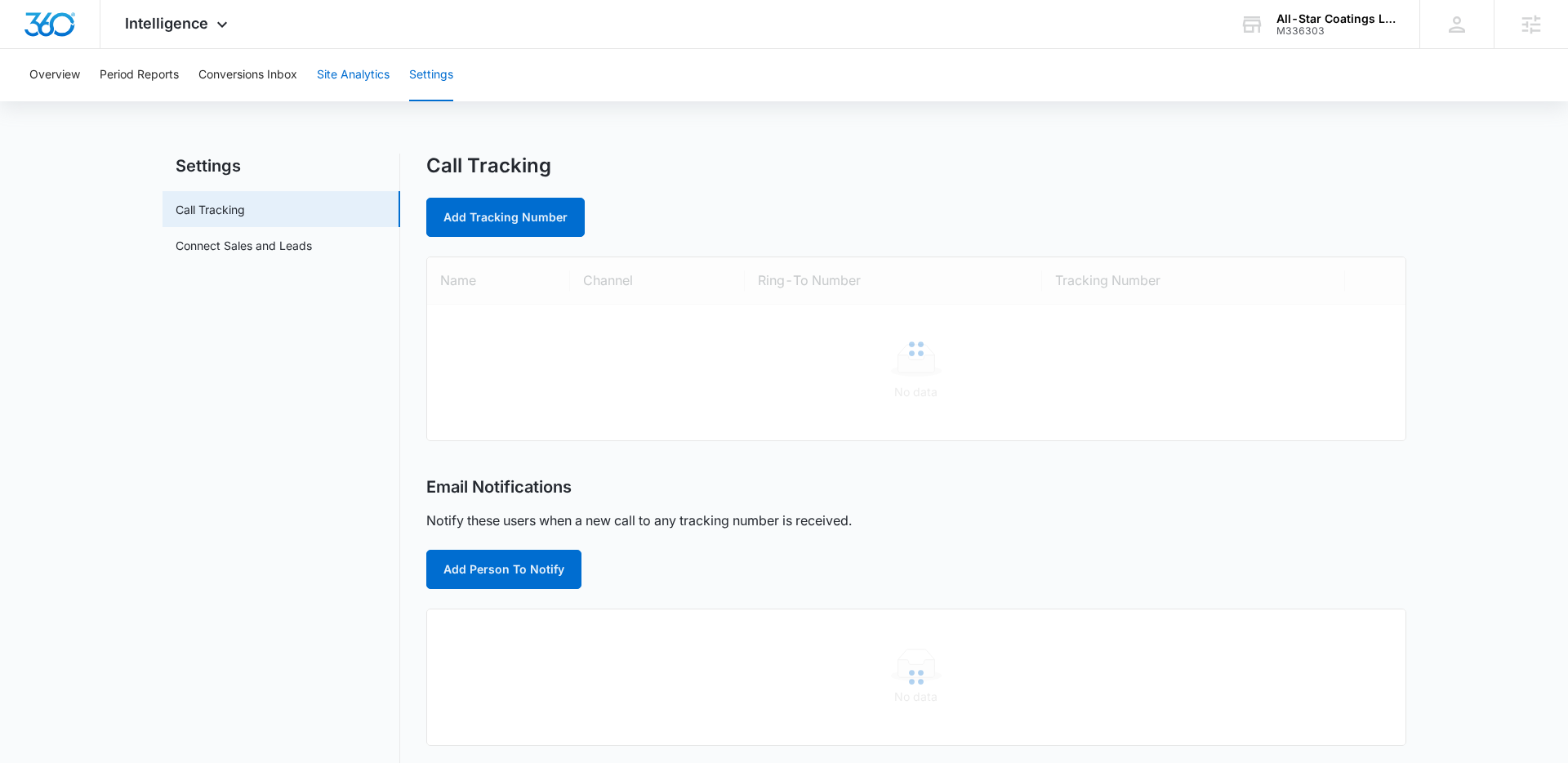
click at [326, 80] on button "Site Analytics" at bounding box center [353, 74] width 72 height 52
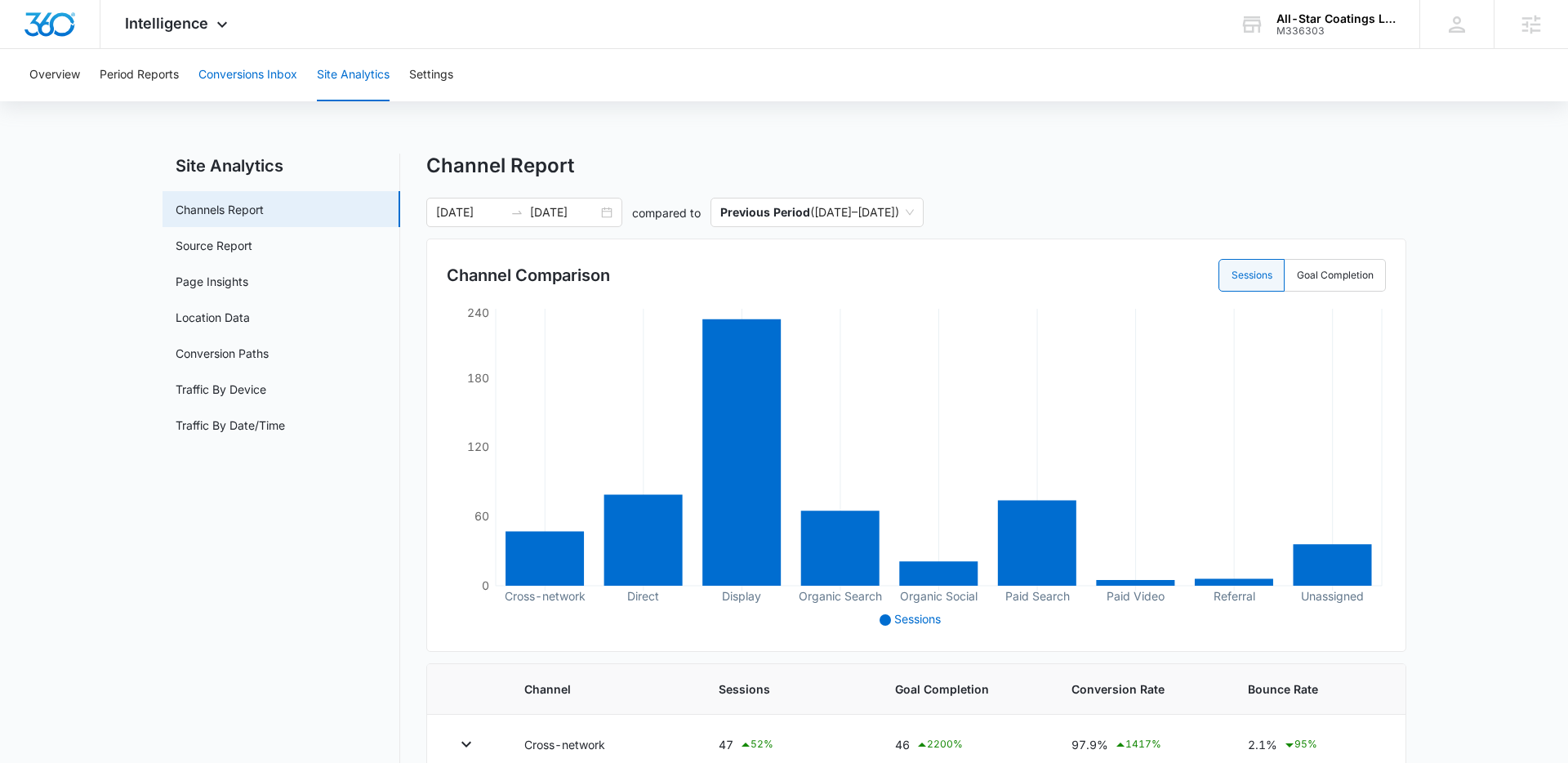
click at [247, 79] on button "Conversions Inbox" at bounding box center [247, 74] width 99 height 52
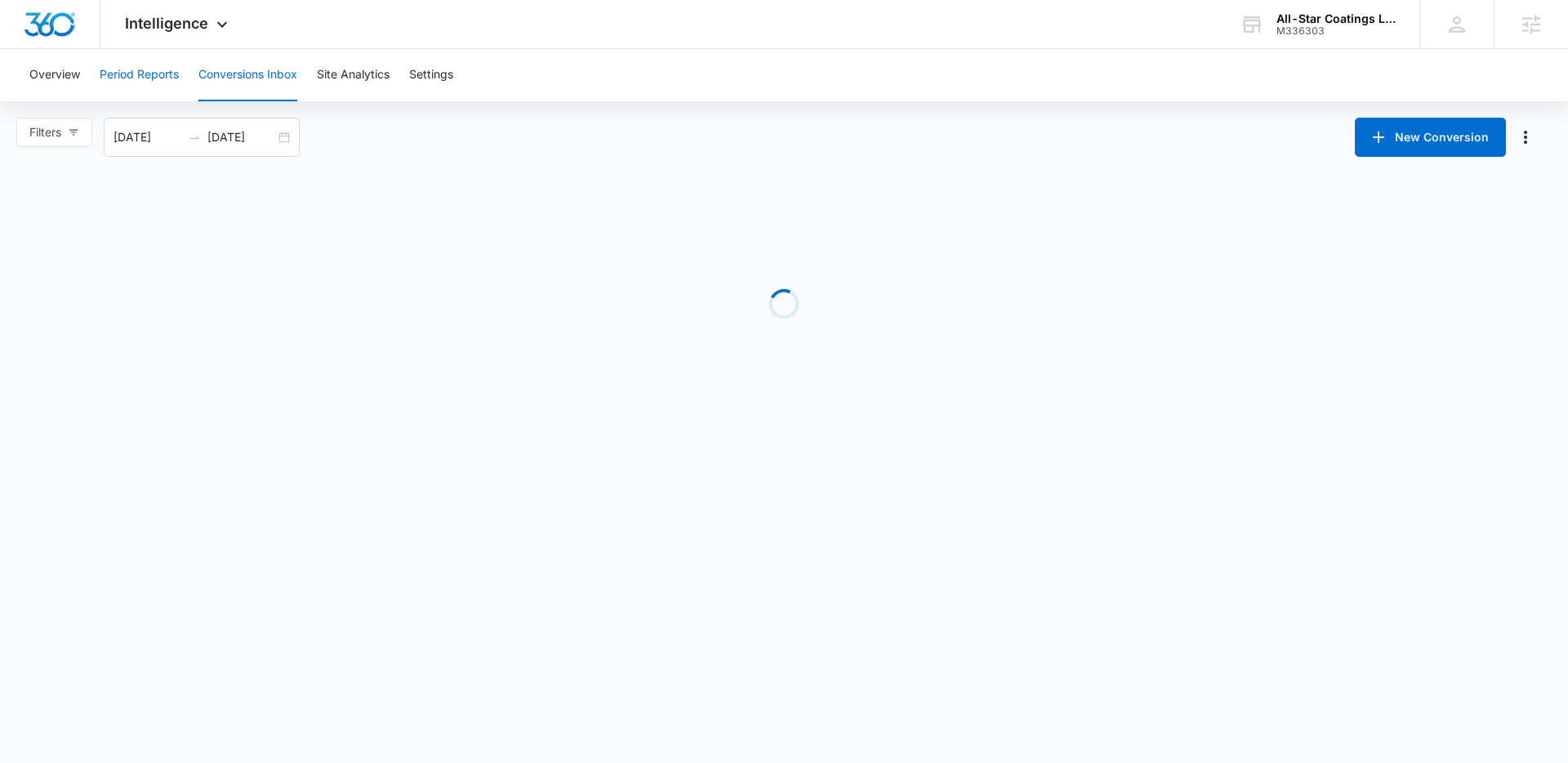
click at [161, 78] on button "Period Reports" at bounding box center [140, 74] width 80 height 52
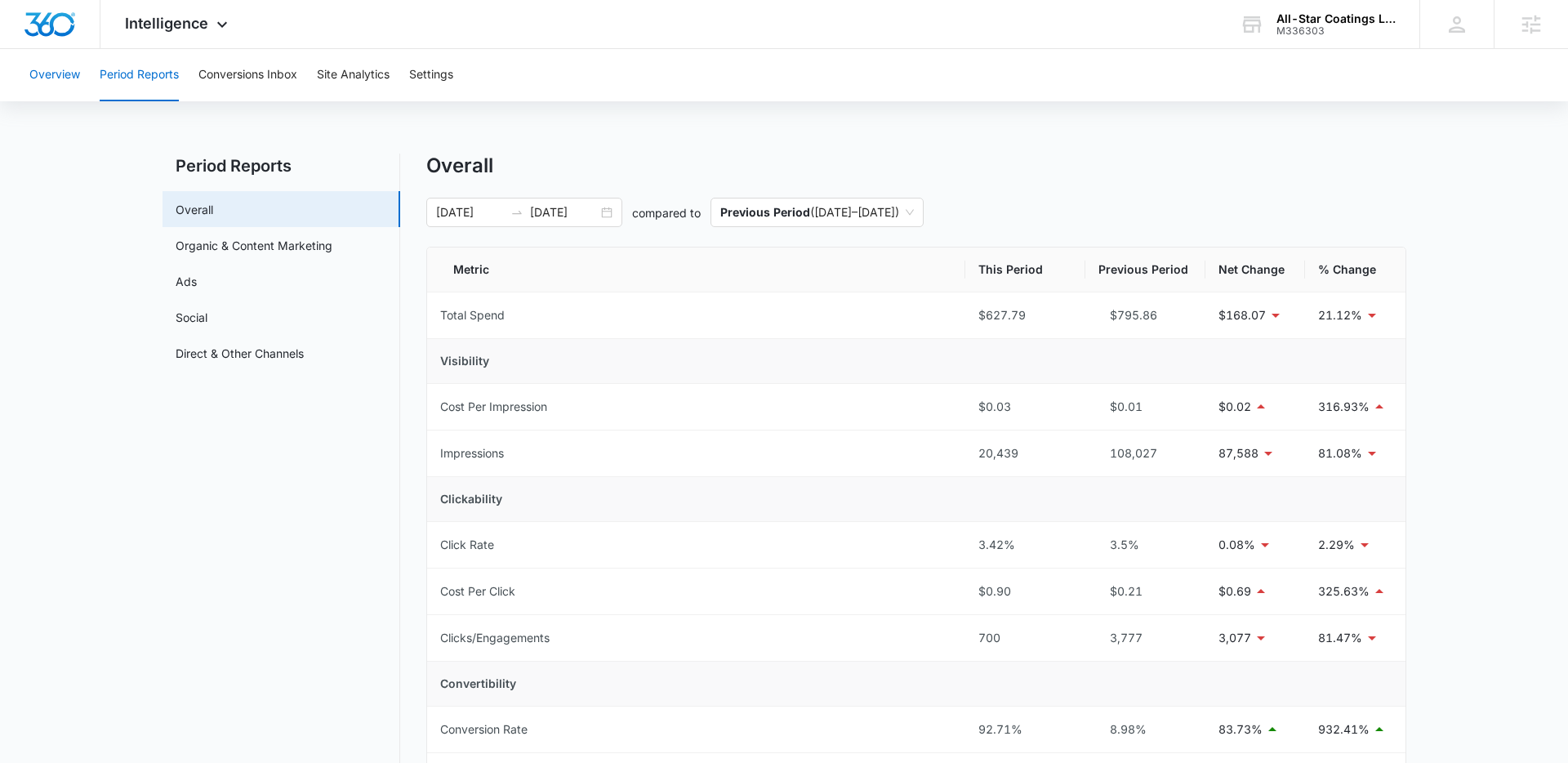
click at [80, 75] on button "Overview" at bounding box center [54, 74] width 50 height 52
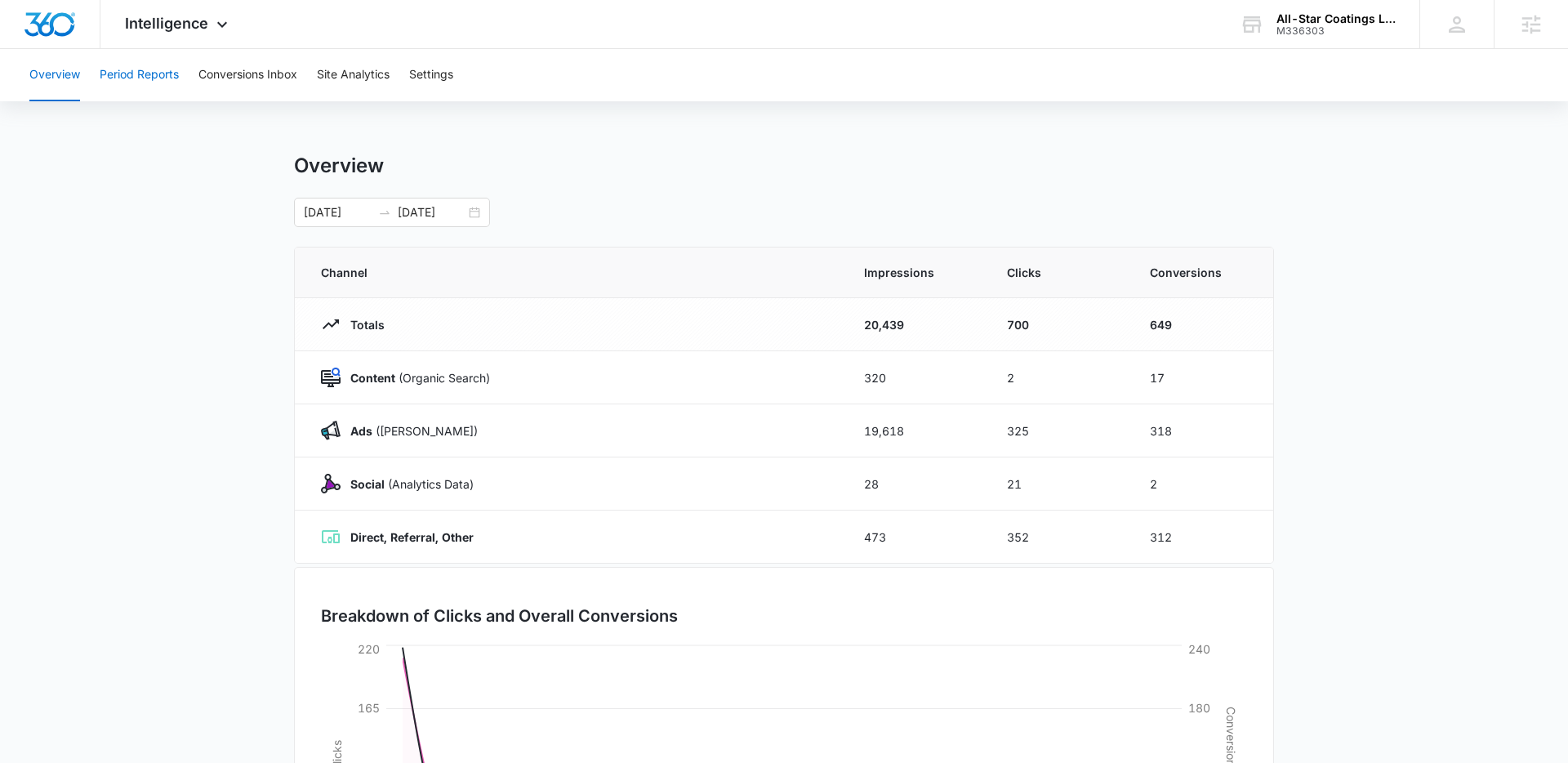
click at [128, 70] on button "Period Reports" at bounding box center [140, 74] width 80 height 52
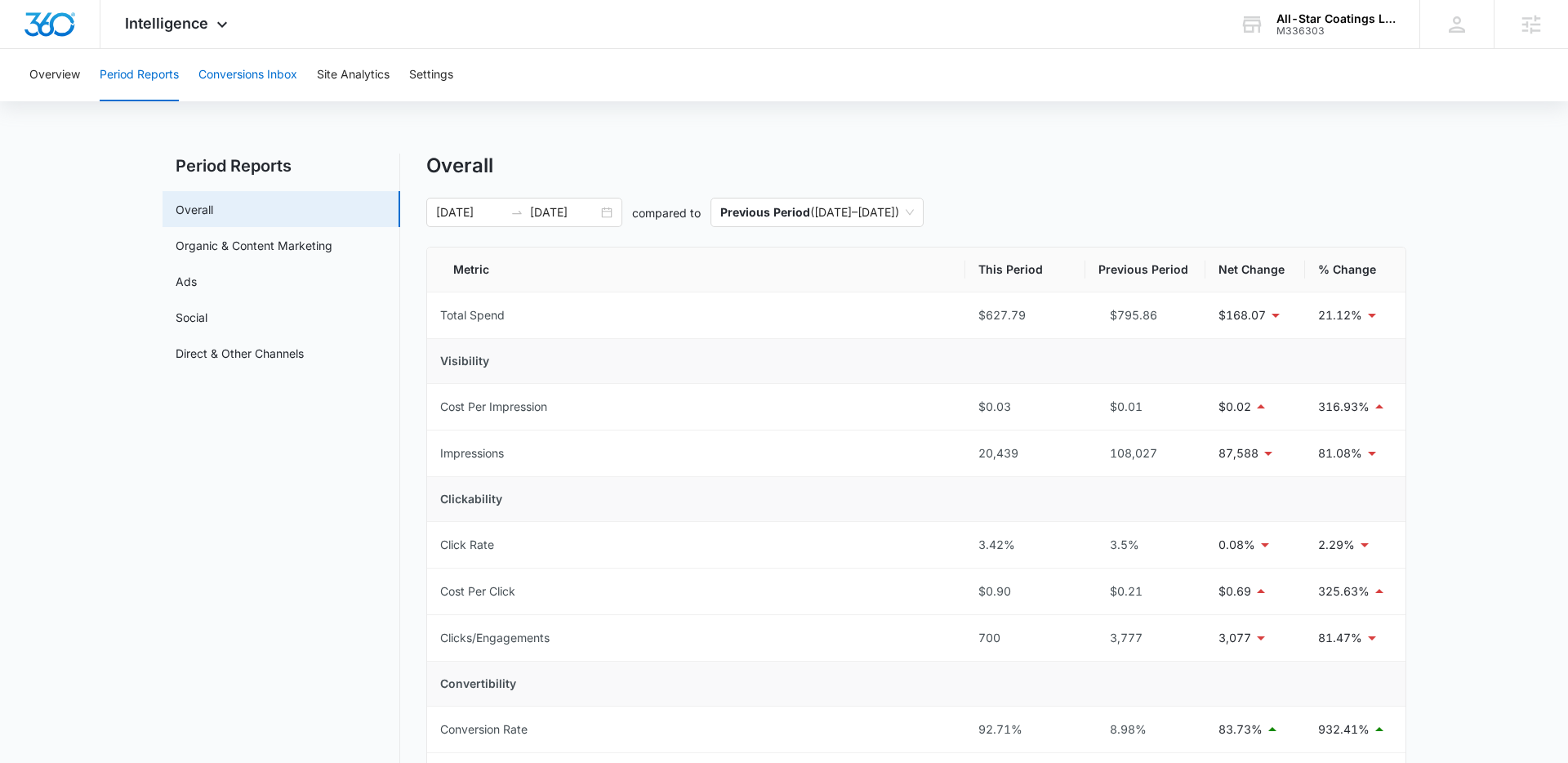
click at [241, 74] on button "Conversions Inbox" at bounding box center [247, 74] width 99 height 52
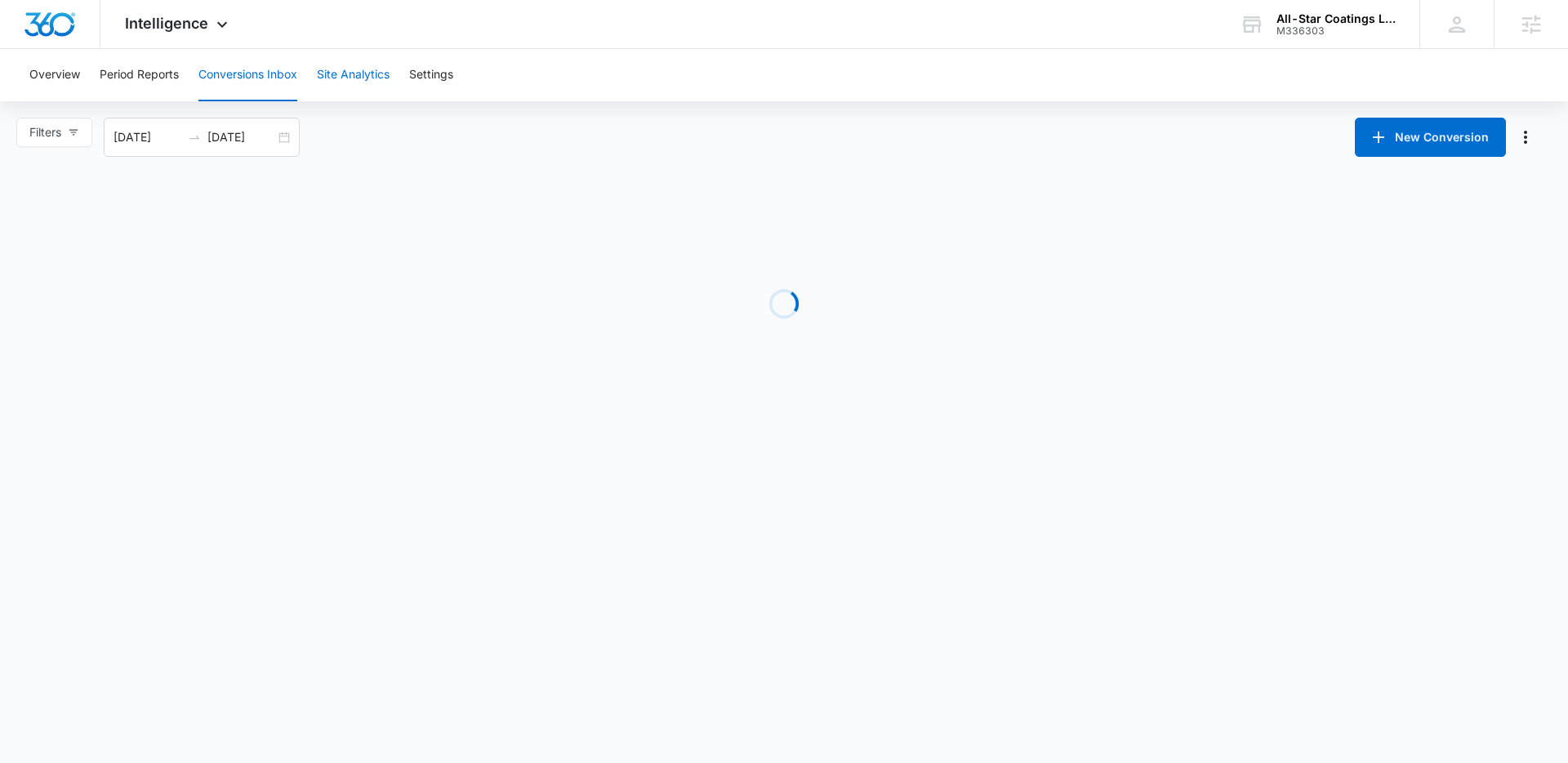
click at [336, 72] on button "Site Analytics" at bounding box center [353, 74] width 72 height 52
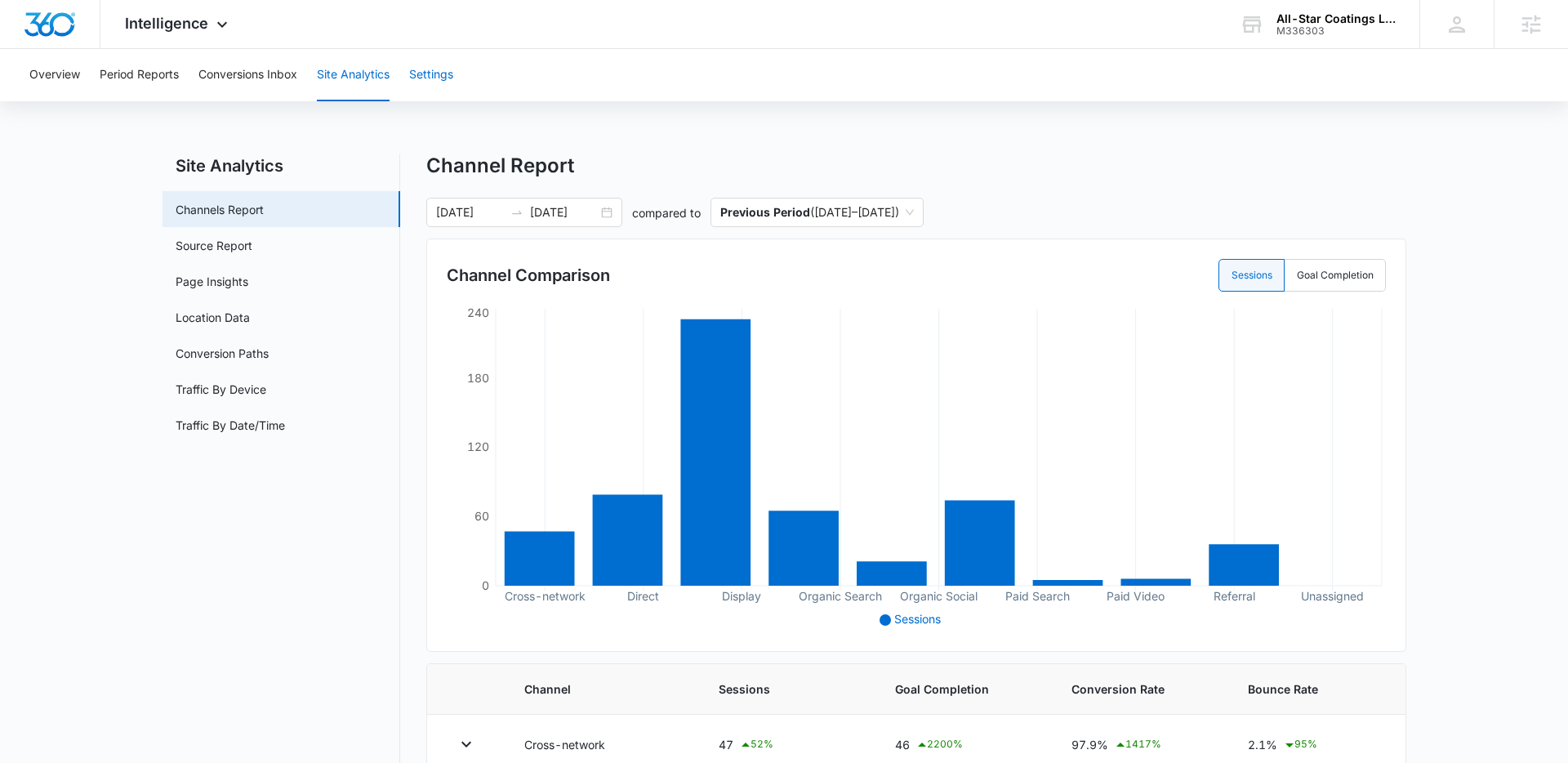
click at [447, 79] on button "Settings" at bounding box center [431, 74] width 44 height 52
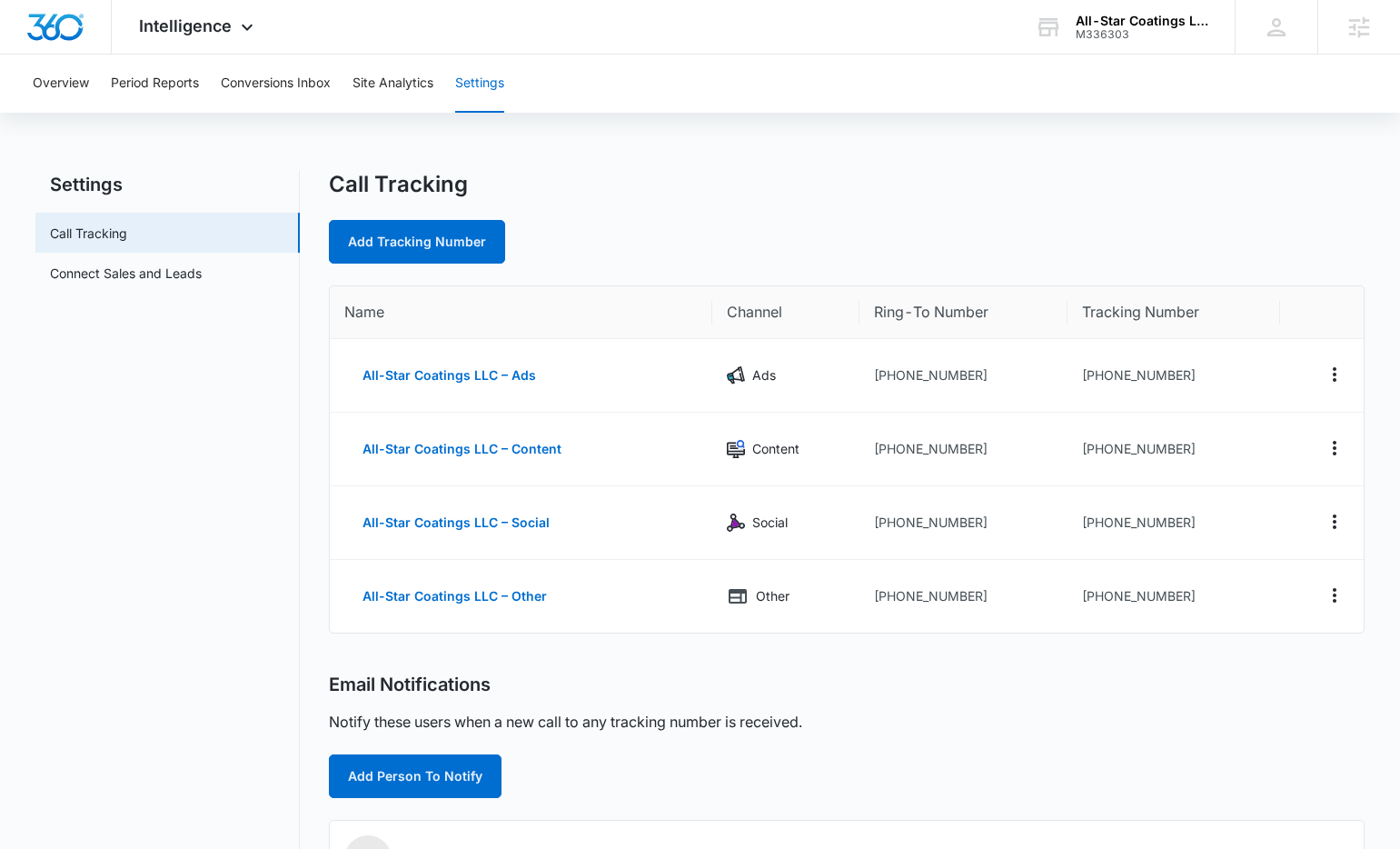
click at [1228, 159] on div "Overview Period Reports Conversions Inbox Site Analytics Settings Settings Call…" at bounding box center [700, 687] width 1400 height 1266
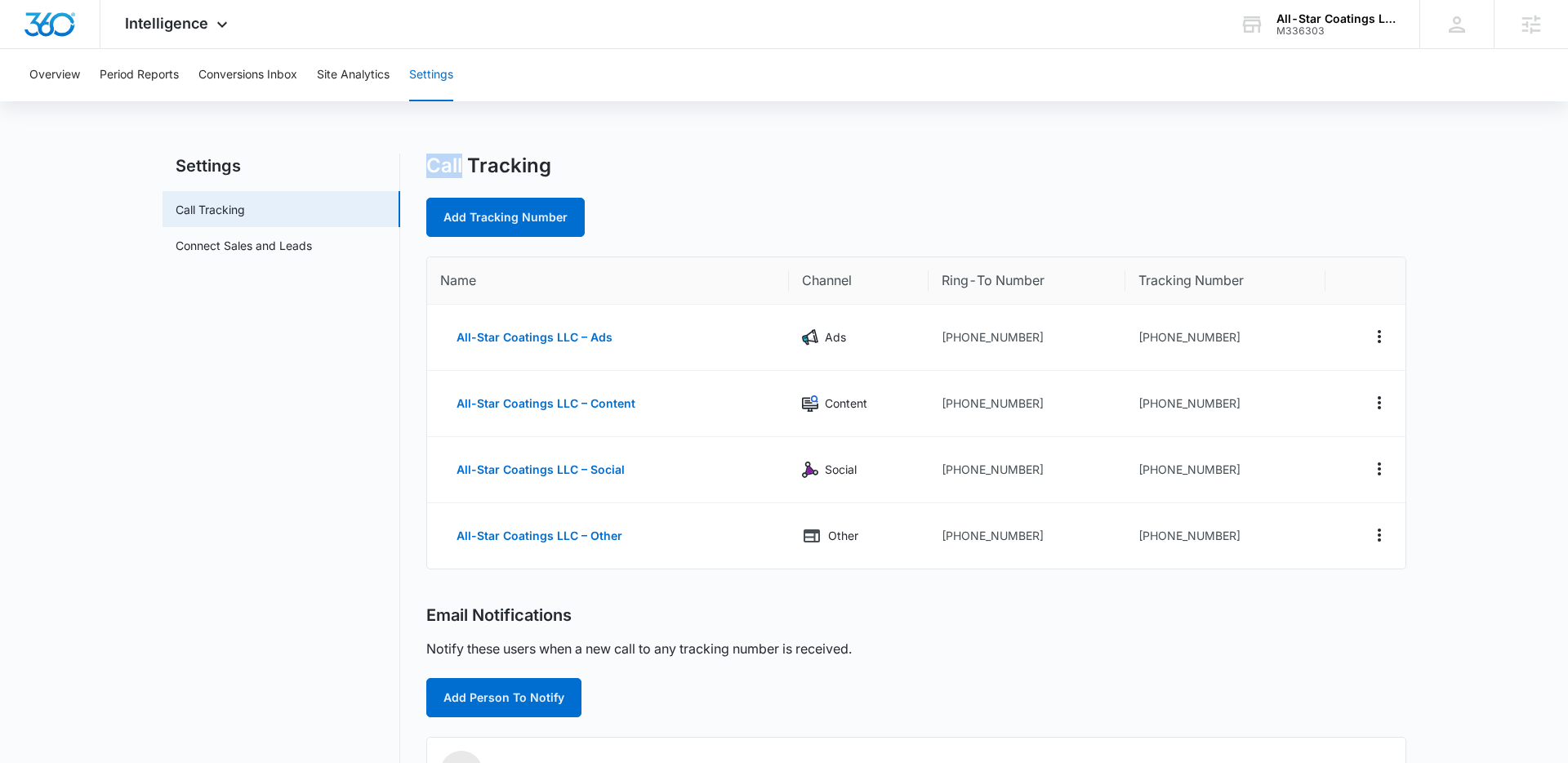
click at [1228, 152] on div "Overview Period Reports Conversions Inbox Site Analytics Settings Settings Call…" at bounding box center [784, 617] width 1568 height 1138
